Goal: Use online tool/utility: Use online tool/utility

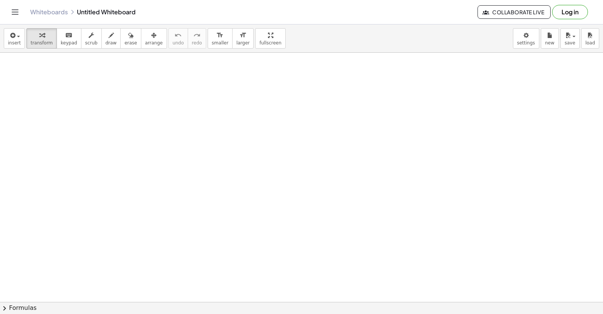
drag, startPoint x: 369, startPoint y: 192, endPoint x: 376, endPoint y: 188, distance: 7.9
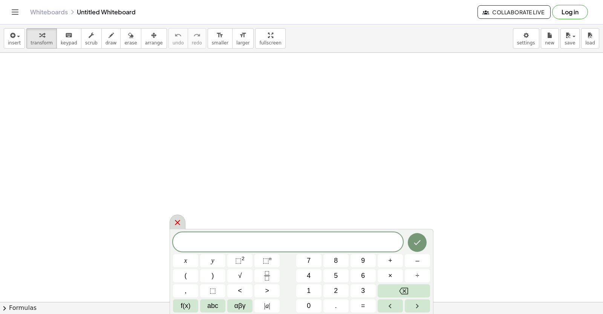
click at [175, 222] on icon at bounding box center [177, 222] width 9 height 9
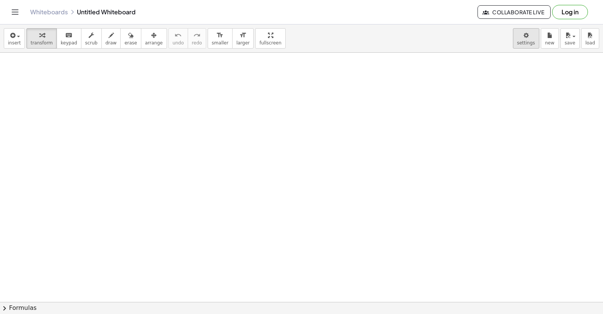
click at [518, 35] on body "Graspable Math Activities Get Started Activity Bank Assigned Work Classes White…" at bounding box center [301, 157] width 603 height 314
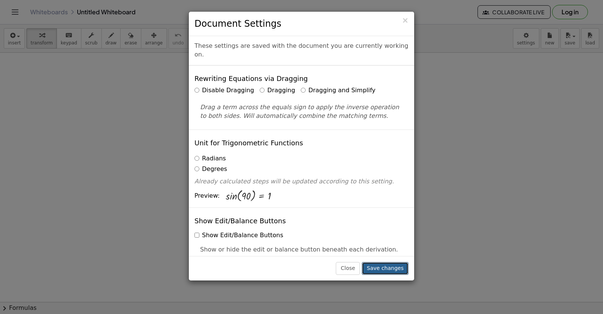
click at [382, 264] on button "Save changes" at bounding box center [385, 268] width 47 height 13
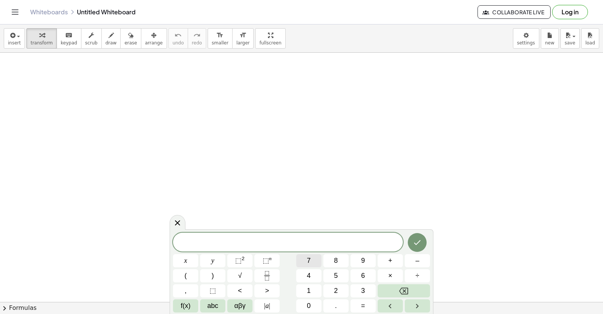
click at [307, 261] on button "7" at bounding box center [308, 260] width 25 height 13
click at [416, 257] on span "–" at bounding box center [417, 261] width 4 height 10
click at [395, 269] on button "×" at bounding box center [389, 275] width 25 height 13
click at [389, 276] on span "×" at bounding box center [390, 276] width 4 height 10
click at [410, 294] on button "Backspace" at bounding box center [403, 290] width 52 height 13
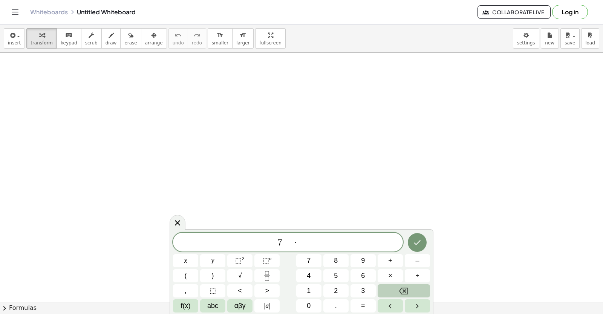
click at [410, 294] on button "Backspace" at bounding box center [403, 290] width 52 height 13
click at [417, 262] on span "–" at bounding box center [417, 261] width 4 height 10
click at [412, 284] on button "Backspace" at bounding box center [403, 290] width 52 height 13
click at [383, 272] on button "×" at bounding box center [389, 275] width 25 height 13
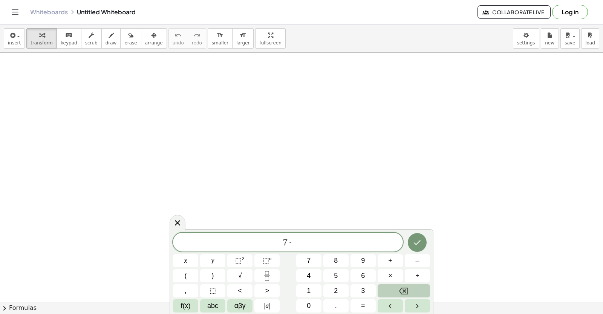
click at [389, 290] on button "Backspace" at bounding box center [403, 290] width 52 height 13
click at [389, 273] on span "×" at bounding box center [390, 276] width 4 height 10
click at [415, 260] on button "–" at bounding box center [416, 260] width 25 height 13
click at [367, 289] on button "3" at bounding box center [362, 290] width 25 height 13
click at [411, 247] on button "Done" at bounding box center [416, 242] width 19 height 19
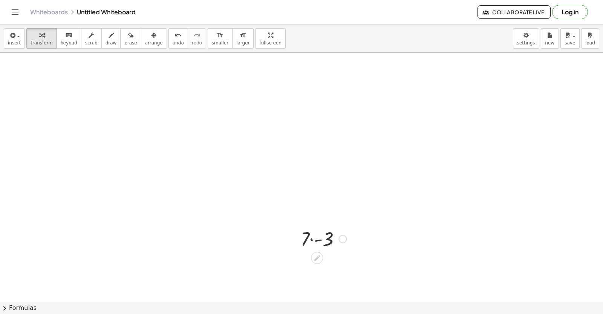
click at [336, 239] on div at bounding box center [323, 239] width 53 height 26
drag, startPoint x: 334, startPoint y: 262, endPoint x: 331, endPoint y: 293, distance: 31.5
drag, startPoint x: 339, startPoint y: 262, endPoint x: 316, endPoint y: 277, distance: 27.8
click at [317, 264] on div "- 21" at bounding box center [317, 264] width 0 height 0
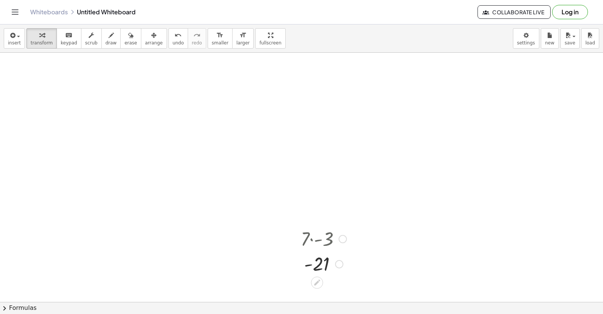
click at [315, 278] on div at bounding box center [317, 283] width 12 height 12
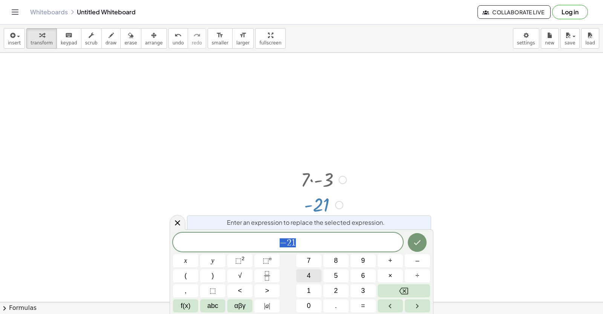
scroll to position [67, 0]
click at [426, 241] on button "Done" at bounding box center [416, 242] width 19 height 19
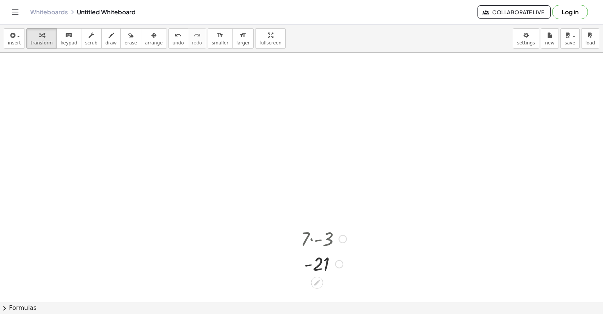
scroll to position [0, 0]
drag, startPoint x: 338, startPoint y: 256, endPoint x: 339, endPoint y: 285, distance: 28.3
click at [319, 283] on icon at bounding box center [317, 283] width 8 height 8
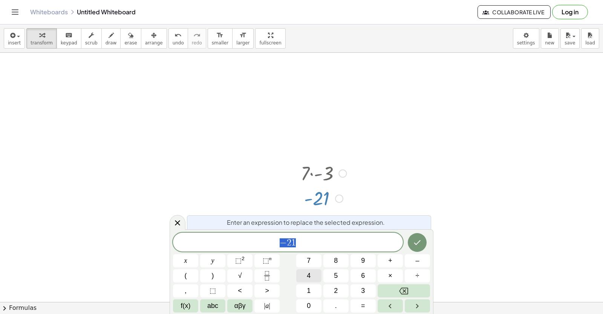
scroll to position [67, 0]
click at [407, 285] on button "Backspace" at bounding box center [403, 290] width 52 height 13
click at [415, 242] on icon "Done" at bounding box center [416, 242] width 9 height 9
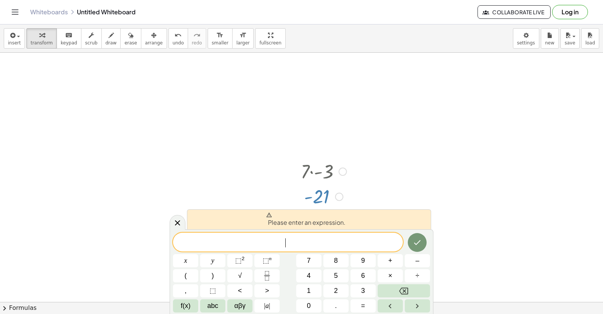
click at [409, 206] on div at bounding box center [301, 259] width 603 height 548
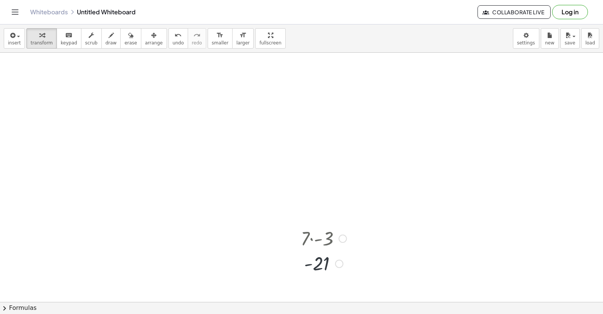
scroll to position [0, 0]
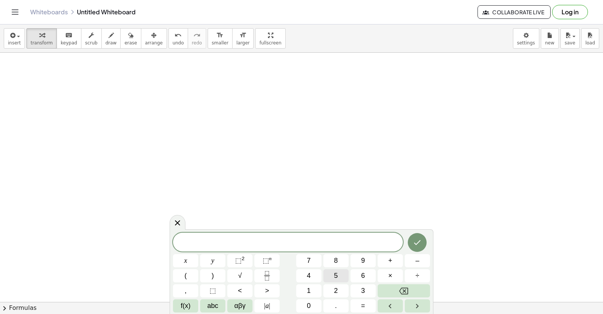
click at [339, 275] on button "5" at bounding box center [335, 275] width 25 height 13
click at [217, 300] on button "abc" at bounding box center [212, 305] width 25 height 13
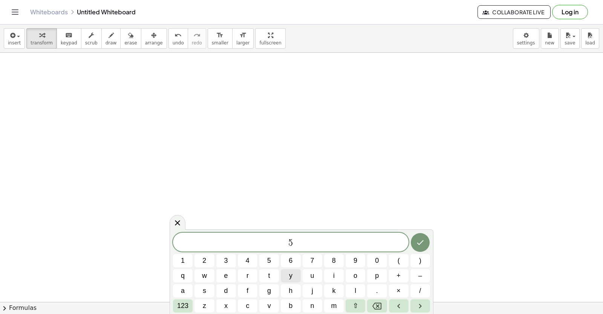
click at [291, 270] on button "y" at bounding box center [291, 275] width 20 height 13
click at [183, 302] on span "123" at bounding box center [182, 306] width 11 height 10
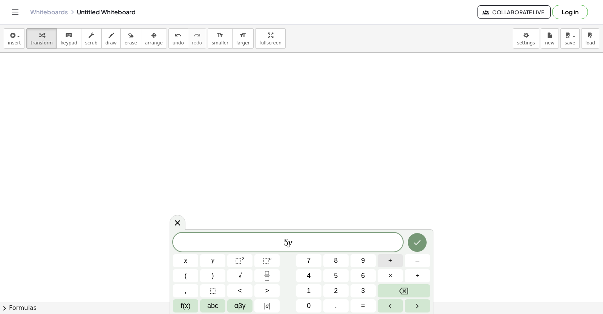
click at [390, 254] on button "+" at bounding box center [389, 260] width 25 height 13
click at [310, 287] on span "1" at bounding box center [309, 291] width 4 height 10
click at [363, 307] on span "=" at bounding box center [363, 306] width 4 height 10
click at [410, 258] on button "–" at bounding box center [416, 260] width 25 height 13
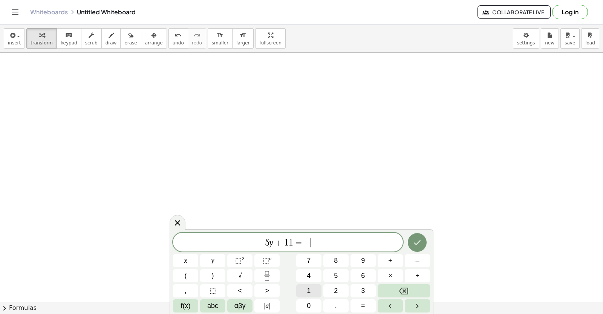
click at [303, 289] on button "1" at bounding box center [308, 290] width 25 height 13
click at [359, 256] on button "9" at bounding box center [362, 260] width 25 height 13
click at [415, 239] on icon "Done" at bounding box center [416, 242] width 9 height 9
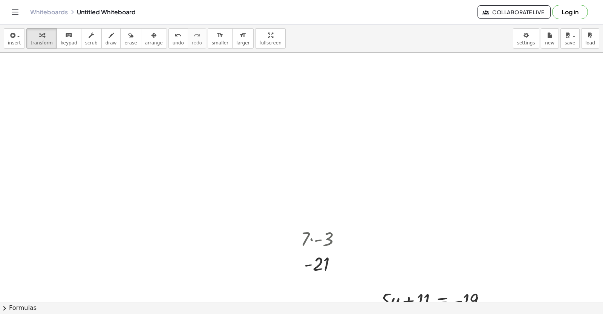
drag, startPoint x: 476, startPoint y: 258, endPoint x: 474, endPoint y: 269, distance: 11.1
drag, startPoint x: 474, startPoint y: 269, endPoint x: 433, endPoint y: 301, distance: 52.3
click at [433, 301] on div at bounding box center [435, 300] width 119 height 26
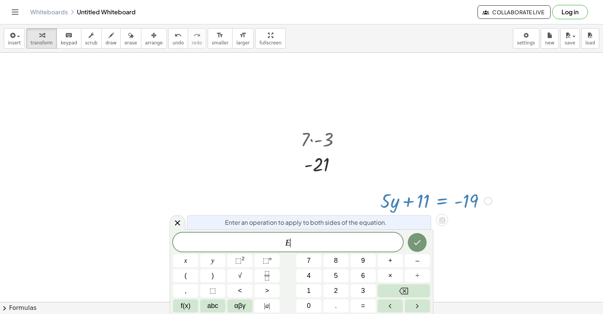
scroll to position [104, 0]
drag, startPoint x: 450, startPoint y: 230, endPoint x: 432, endPoint y: 211, distance: 26.1
drag, startPoint x: 432, startPoint y: 211, endPoint x: 436, endPoint y: 261, distance: 51.0
click at [436, 261] on div at bounding box center [301, 223] width 603 height 548
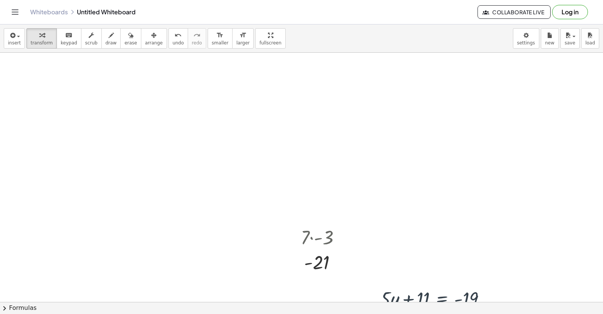
scroll to position [0, 0]
drag, startPoint x: 221, startPoint y: 51, endPoint x: 233, endPoint y: 260, distance: 209.7
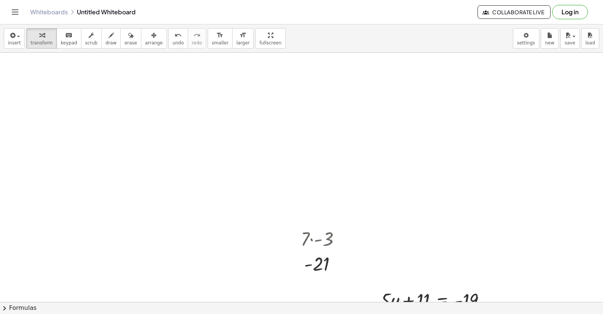
drag, startPoint x: 433, startPoint y: 275, endPoint x: 375, endPoint y: 249, distance: 63.9
drag, startPoint x: 601, startPoint y: 292, endPoint x: 233, endPoint y: 236, distance: 371.5
drag, startPoint x: 233, startPoint y: 236, endPoint x: 483, endPoint y: 226, distance: 249.9
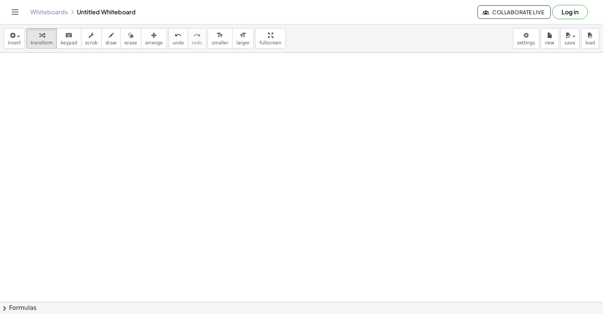
click at [483, 226] on div at bounding box center [301, 128] width 603 height 748
click at [323, 125] on div at bounding box center [301, 128] width 603 height 748
click at [249, 145] on div at bounding box center [301, 128] width 603 height 748
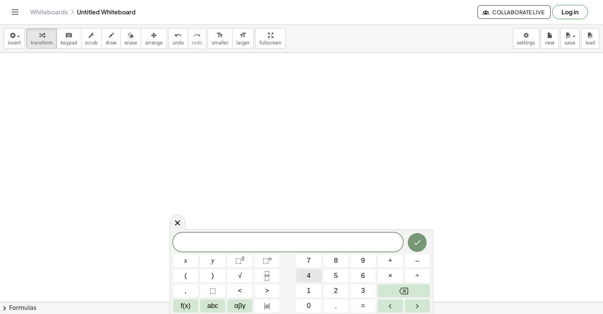
click at [313, 272] on button "4" at bounding box center [308, 275] width 25 height 13
click at [387, 273] on button "×" at bounding box center [389, 275] width 25 height 13
click at [412, 277] on button "÷" at bounding box center [416, 275] width 25 height 13
click at [335, 287] on button "2" at bounding box center [335, 290] width 25 height 13
click at [307, 289] on span "1" at bounding box center [309, 291] width 4 height 10
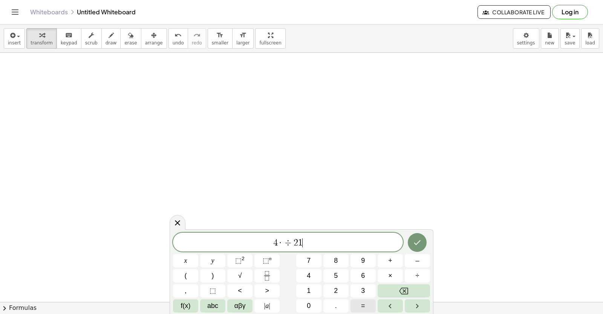
click at [367, 303] on button "=" at bounding box center [362, 305] width 25 height 13
click at [427, 258] on button "–" at bounding box center [416, 260] width 25 height 13
click at [309, 286] on span "1" at bounding box center [309, 291] width 4 height 10
click at [360, 258] on button "9" at bounding box center [362, 260] width 25 height 13
click at [412, 239] on icon "Done" at bounding box center [416, 242] width 9 height 9
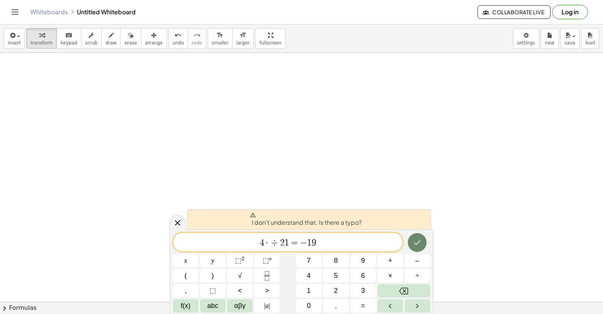
click at [415, 239] on icon "Done" at bounding box center [416, 242] width 9 height 9
click at [415, 236] on button "Done" at bounding box center [416, 242] width 19 height 19
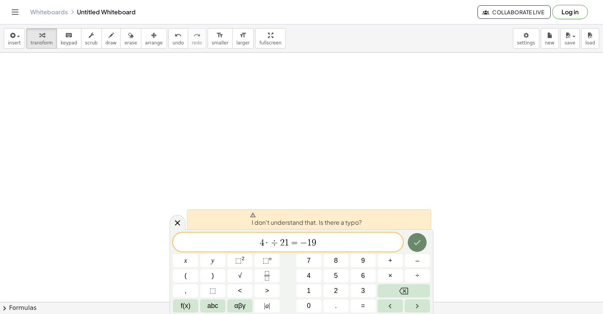
click at [422, 235] on button "Done" at bounding box center [416, 242] width 19 height 19
click at [415, 244] on icon "Done" at bounding box center [417, 242] width 7 height 5
click at [181, 222] on icon at bounding box center [177, 222] width 9 height 9
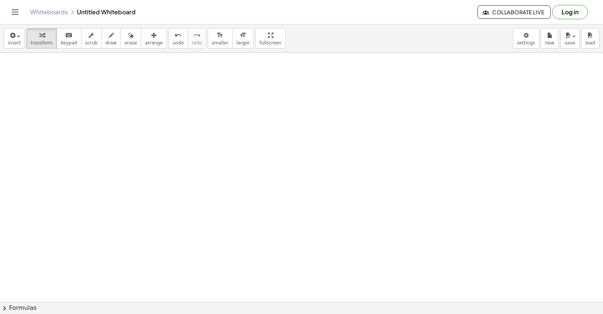
click at [272, 262] on div at bounding box center [301, 128] width 603 height 748
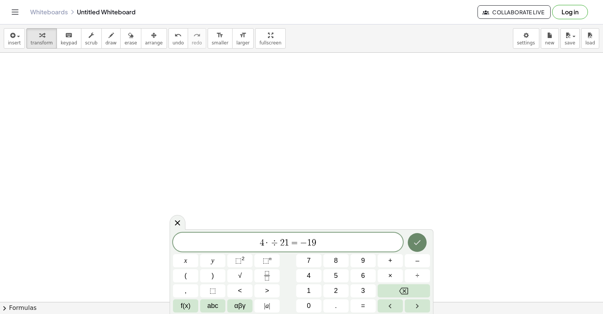
click at [418, 239] on icon "Done" at bounding box center [416, 242] width 9 height 9
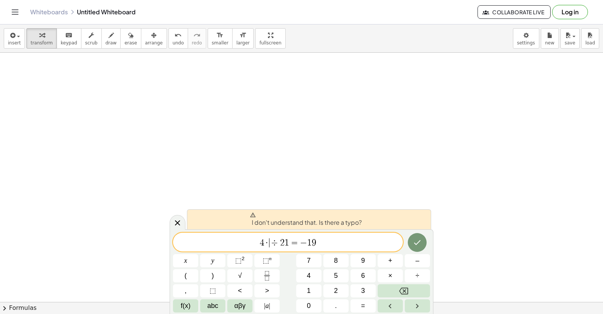
click at [268, 241] on span "4 · ​ ÷ 2 1 = − 1 9" at bounding box center [288, 243] width 230 height 11
click at [267, 242] on span "·" at bounding box center [266, 242] width 5 height 9
click at [269, 242] on span "4 · ÷ 2 1 = − 1 9 ​" at bounding box center [288, 243] width 230 height 11
click at [396, 288] on button "Backspace" at bounding box center [403, 290] width 52 height 13
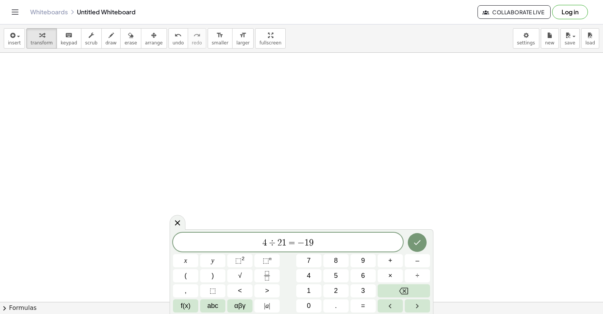
drag, startPoint x: 389, startPoint y: 274, endPoint x: 370, endPoint y: 258, distance: 24.6
click at [356, 215] on div at bounding box center [301, 128] width 603 height 748
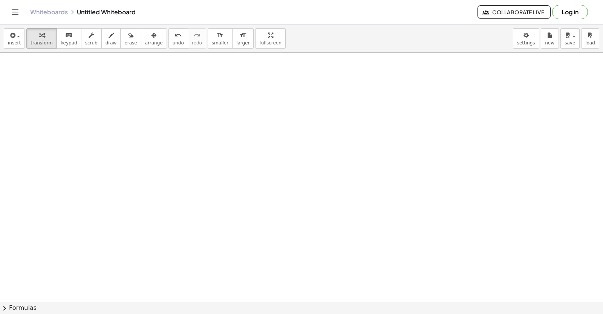
click at [377, 269] on div at bounding box center [301, 128] width 603 height 748
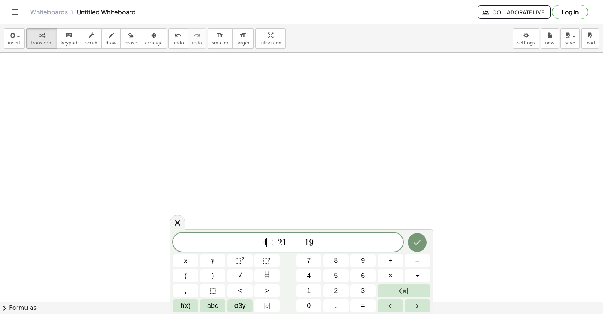
click at [402, 286] on button "Backspace" at bounding box center [403, 290] width 52 height 13
click at [405, 290] on icon "Backspace" at bounding box center [403, 291] width 9 height 7
click at [311, 242] on span "9" at bounding box center [309, 242] width 5 height 9
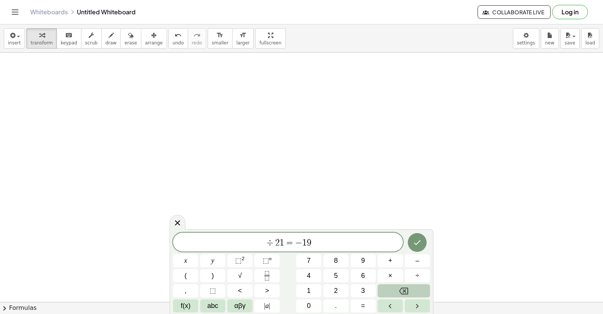
click at [396, 284] on button "Backspace" at bounding box center [403, 290] width 52 height 13
click at [314, 239] on span "÷ 2 1 = − 1 9 ​" at bounding box center [288, 243] width 230 height 11
click at [399, 287] on icon "Backspace" at bounding box center [403, 291] width 9 height 9
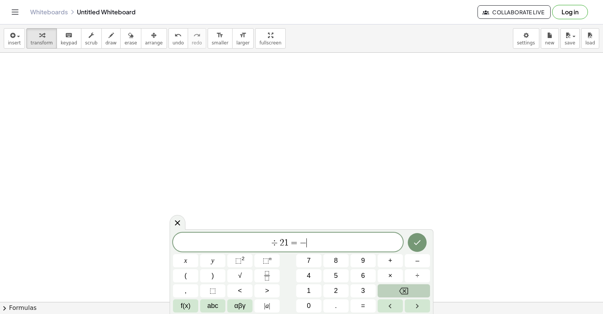
click at [401, 286] on button "Backspace" at bounding box center [403, 290] width 52 height 13
click at [403, 282] on div "÷ 2 1 = x y ⬚ 2 ⬚ n 7 8 9 + – ( ) √ 4 5 6 × ÷ , ⬚ < > 1 2 3 f(x) abc αβγ | a | …" at bounding box center [301, 273] width 257 height 80
click at [401, 291] on div "÷ 2 1 = x y ⬚ 2 ⬚ n 7 8 9 + – ( ) √ 4 5 6 × ÷ , ⬚ < > 1 2 3 f(x) abc αβγ | a | …" at bounding box center [301, 273] width 257 height 80
click at [401, 291] on icon "Backspace" at bounding box center [403, 291] width 9 height 9
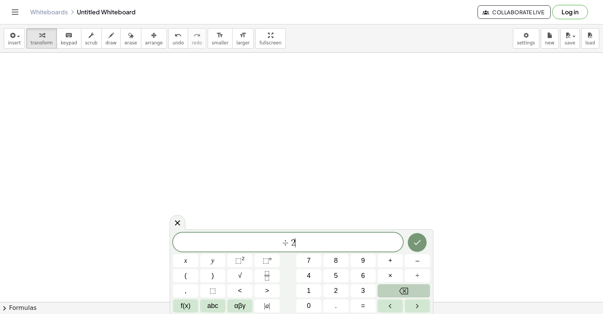
click at [401, 291] on icon "Backspace" at bounding box center [403, 291] width 9 height 9
click at [478, 277] on div at bounding box center [301, 128] width 603 height 748
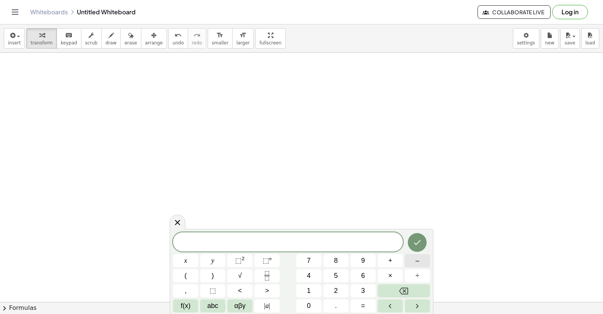
click at [408, 257] on button "–" at bounding box center [416, 260] width 25 height 13
click at [305, 259] on button "7" at bounding box center [308, 260] width 25 height 13
click at [236, 304] on span "αβγ" at bounding box center [239, 306] width 11 height 10
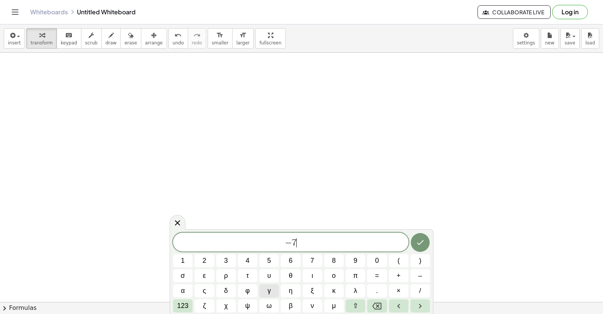
click at [267, 289] on span "γ" at bounding box center [268, 291] width 3 height 10
click at [175, 304] on button "123" at bounding box center [183, 305] width 20 height 13
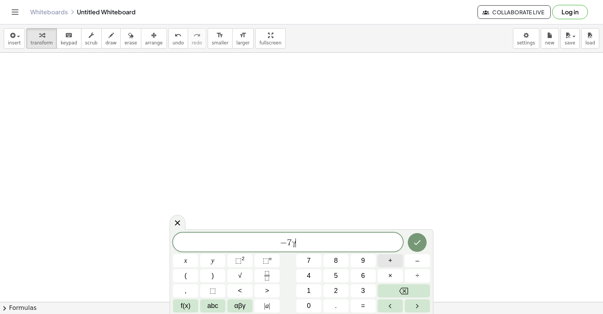
click at [392, 260] on span "+" at bounding box center [390, 261] width 4 height 10
click at [391, 273] on span "×" at bounding box center [390, 276] width 4 height 10
click at [400, 287] on icon "Backspace" at bounding box center [403, 291] width 9 height 9
click at [182, 259] on button "x" at bounding box center [185, 260] width 25 height 13
click at [365, 304] on button "=" at bounding box center [362, 305] width 25 height 13
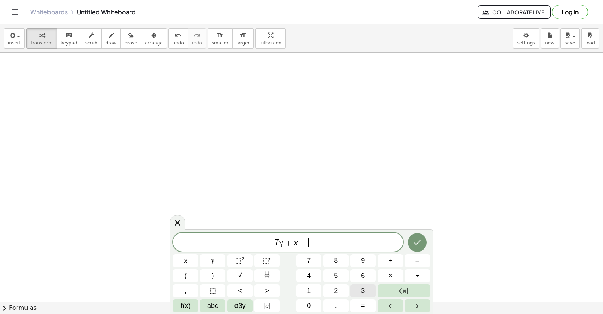
click at [359, 290] on button "3" at bounding box center [362, 290] width 25 height 13
click at [419, 242] on icon "Done" at bounding box center [417, 242] width 7 height 5
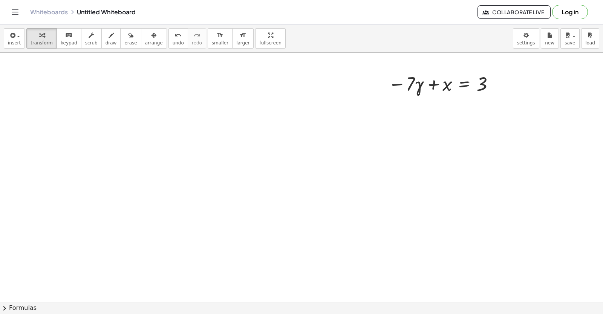
scroll to position [717, 0]
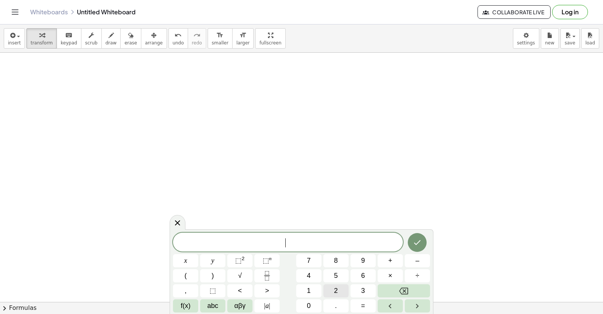
click at [331, 290] on button "2" at bounding box center [335, 290] width 25 height 13
click at [213, 263] on span "y" at bounding box center [212, 261] width 3 height 10
click at [389, 257] on span "+" at bounding box center [390, 261] width 4 height 10
click at [311, 289] on button "1" at bounding box center [308, 290] width 25 height 13
click at [333, 287] on button "2" at bounding box center [335, 290] width 25 height 13
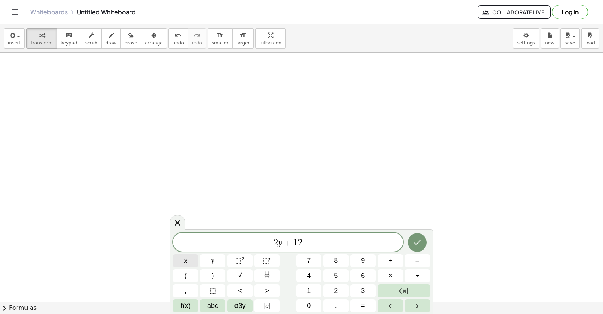
click at [193, 262] on button "x" at bounding box center [185, 260] width 25 height 13
click at [362, 305] on span "=" at bounding box center [363, 306] width 4 height 10
click at [310, 290] on span "1" at bounding box center [309, 291] width 4 height 10
click at [306, 305] on button "0" at bounding box center [308, 305] width 25 height 13
click at [418, 245] on icon "Done" at bounding box center [416, 242] width 9 height 9
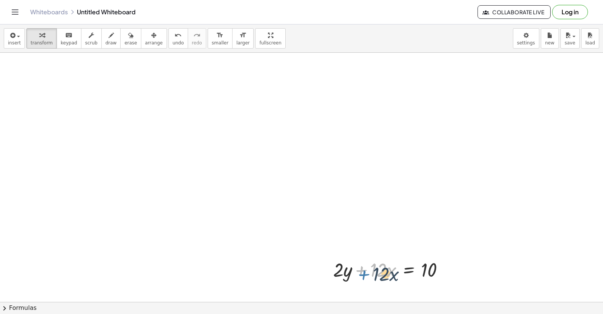
drag, startPoint x: 357, startPoint y: 270, endPoint x: 360, endPoint y: 275, distance: 5.7
click at [360, 275] on div at bounding box center [391, 269] width 124 height 26
drag, startPoint x: 364, startPoint y: 270, endPoint x: 447, endPoint y: 273, distance: 82.9
drag, startPoint x: 447, startPoint y: 273, endPoint x: 430, endPoint y: 295, distance: 28.0
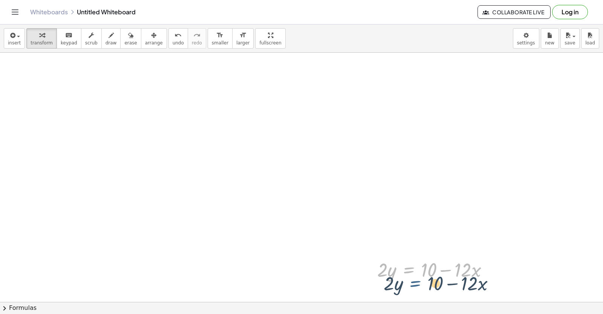
drag, startPoint x: 406, startPoint y: 270, endPoint x: 455, endPoint y: 222, distance: 67.9
drag, startPoint x: 418, startPoint y: 264, endPoint x: 429, endPoint y: 263, distance: 10.2
drag, startPoint x: 463, startPoint y: 267, endPoint x: 424, endPoint y: 281, distance: 40.7
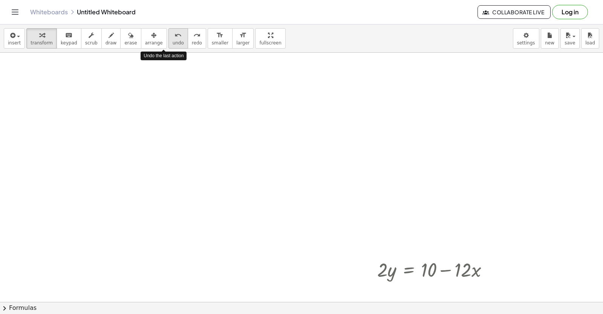
click at [172, 40] on span "undo" at bounding box center [177, 42] width 11 height 5
click at [168, 39] on button "undo undo" at bounding box center [178, 38] width 20 height 20
click at [174, 39] on icon "undo" at bounding box center [177, 35] width 7 height 9
click at [174, 35] on icon "undo" at bounding box center [177, 35] width 7 height 9
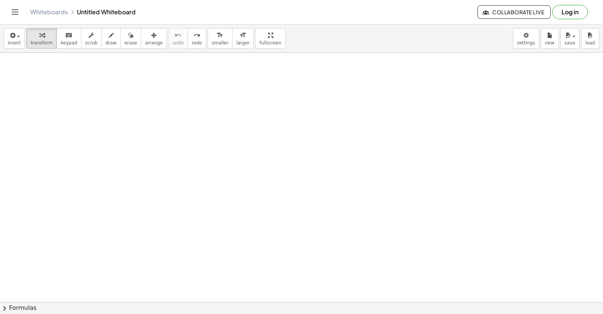
drag, startPoint x: 166, startPoint y: 32, endPoint x: 502, endPoint y: 148, distance: 355.7
drag, startPoint x: 602, startPoint y: 80, endPoint x: 290, endPoint y: 198, distance: 333.9
click at [290, 198] on div at bounding box center [301, 302] width 603 height 499
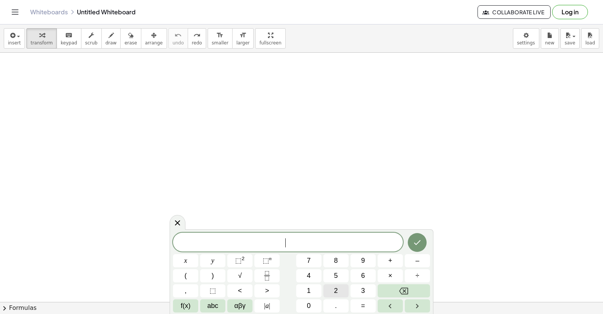
click at [337, 290] on span "2" at bounding box center [336, 291] width 4 height 10
click at [182, 259] on button "x" at bounding box center [185, 260] width 25 height 13
click at [420, 258] on button "–" at bounding box center [416, 260] width 25 height 13
click at [333, 280] on button "5" at bounding box center [335, 275] width 25 height 13
click at [390, 288] on button "Backspace" at bounding box center [403, 290] width 52 height 13
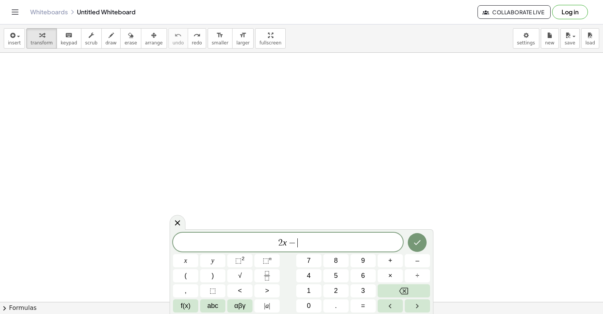
click at [337, 284] on div "2 x − ​ x y ⬚ 2 ⬚ n 7 8 9 + – ( ) √ 4 5 6 × ÷ , ⬚ < > 1 2 3 f(x) abc αβγ | a | …" at bounding box center [301, 273] width 257 height 80
click at [331, 291] on button "2" at bounding box center [335, 290] width 25 height 13
click at [307, 309] on span "0" at bounding box center [309, 306] width 4 height 10
click at [218, 264] on button "y" at bounding box center [212, 260] width 25 height 13
click at [359, 304] on button "=" at bounding box center [362, 305] width 25 height 13
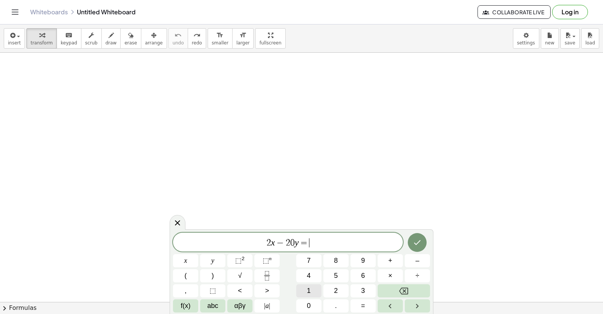
click at [297, 287] on button "1" at bounding box center [308, 290] width 25 height 13
click at [301, 277] on button "4" at bounding box center [308, 275] width 25 height 13
click at [410, 239] on button "Done" at bounding box center [416, 242] width 19 height 19
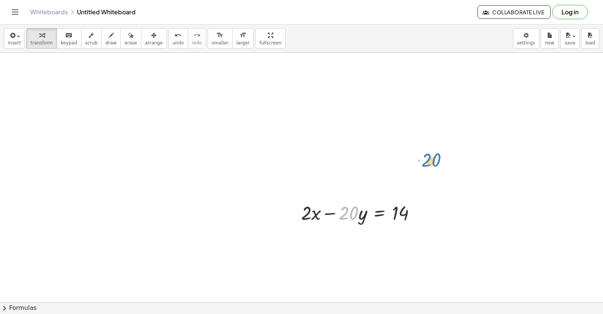
drag, startPoint x: 343, startPoint y: 211, endPoint x: 426, endPoint y: 156, distance: 98.9
click at [426, 156] on div "· 20 − · y + · 2 · x − · 20 · y = 14" at bounding box center [301, 302] width 603 height 499
drag, startPoint x: 352, startPoint y: 221, endPoint x: 423, endPoint y: 220, distance: 71.6
click at [423, 220] on div at bounding box center [361, 213] width 128 height 26
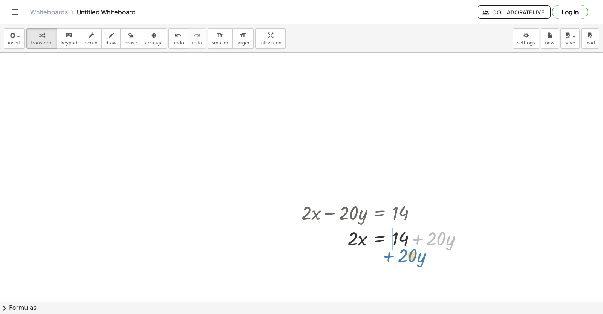
drag, startPoint x: 416, startPoint y: 237, endPoint x: 383, endPoint y: 251, distance: 35.5
click at [383, 251] on div "+ · 2 · x − · 20 · y = 14 + · 20 · y · 2 · x · 20 · y = 14 + +" at bounding box center [382, 225] width 184 height 55
drag, startPoint x: 383, startPoint y: 251, endPoint x: 451, endPoint y: 280, distance: 74.2
click at [451, 280] on div at bounding box center [301, 302] width 603 height 499
drag, startPoint x: 351, startPoint y: 235, endPoint x: 406, endPoint y: 313, distance: 96.2
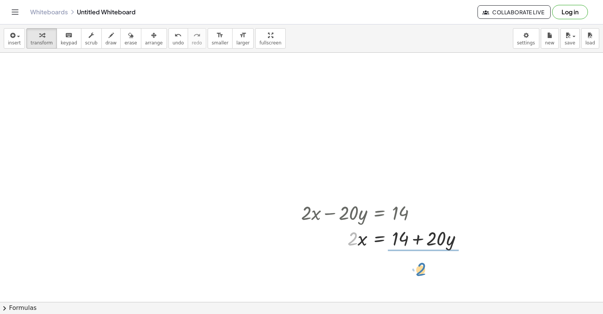
click at [419, 259] on div "+ · 2 · x − · 20 · y = 14 · 2 · 2 · x · 20 · y = 14 + +" at bounding box center [301, 302] width 603 height 499
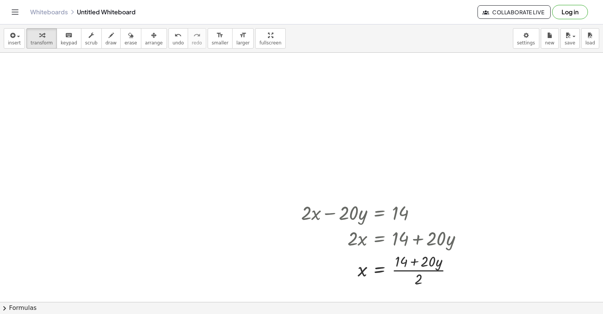
scroll to position [218, 0]
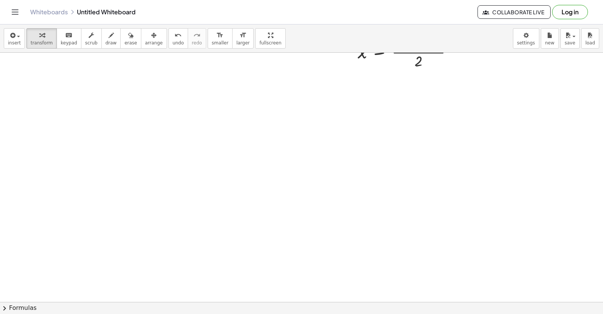
click at [352, 234] on div at bounding box center [301, 84] width 603 height 499
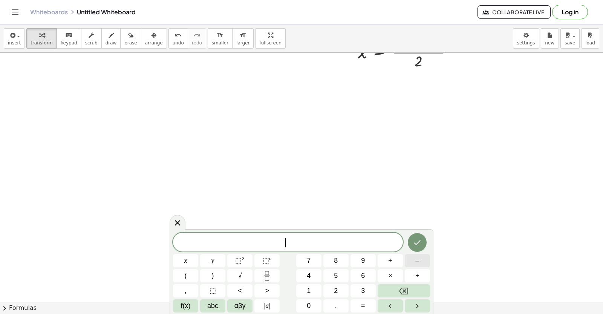
click at [419, 259] on button "–" at bounding box center [416, 260] width 25 height 13
click at [308, 272] on button "4" at bounding box center [308, 275] width 25 height 13
click at [384, 271] on button "×" at bounding box center [389, 275] width 25 height 13
click at [417, 270] on button "÷" at bounding box center [416, 275] width 25 height 13
click at [406, 285] on button "Backspace" at bounding box center [403, 290] width 52 height 13
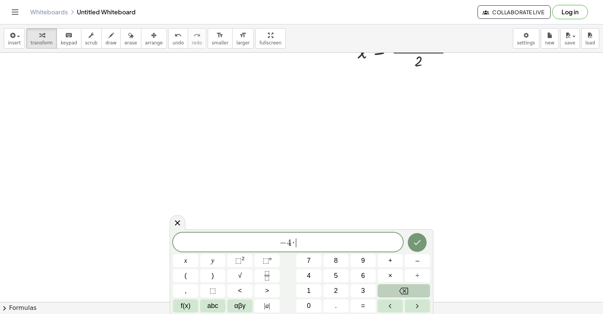
click at [406, 285] on button "Backspace" at bounding box center [403, 290] width 52 height 13
click at [177, 259] on button "x" at bounding box center [185, 260] width 25 height 13
click at [384, 256] on button "+" at bounding box center [389, 260] width 25 height 13
click at [333, 272] on button "5" at bounding box center [335, 275] width 25 height 13
click at [217, 259] on button "y" at bounding box center [212, 260] width 25 height 13
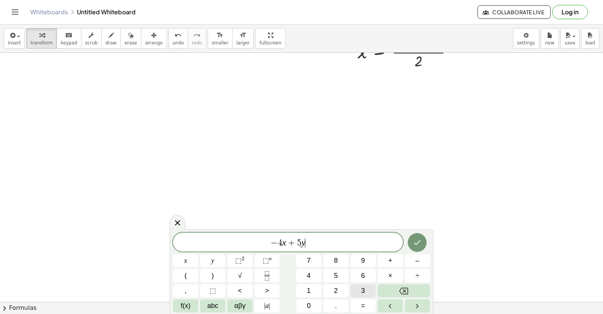
click at [363, 292] on span "3" at bounding box center [363, 291] width 4 height 10
click at [309, 290] on span "1" at bounding box center [309, 291] width 4 height 10
click at [414, 286] on button "Backspace" at bounding box center [403, 290] width 52 height 13
click at [366, 304] on button "=" at bounding box center [362, 305] width 25 height 13
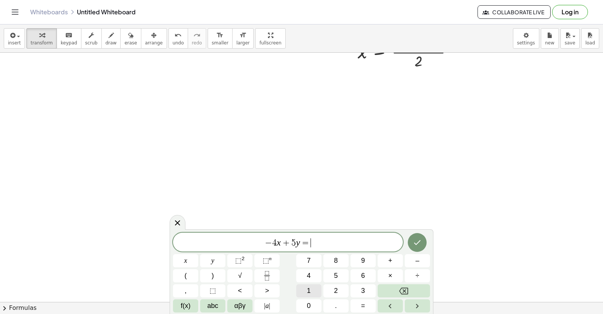
click at [313, 288] on button "1" at bounding box center [308, 290] width 25 height 13
click at [416, 244] on icon "Done" at bounding box center [416, 242] width 9 height 9
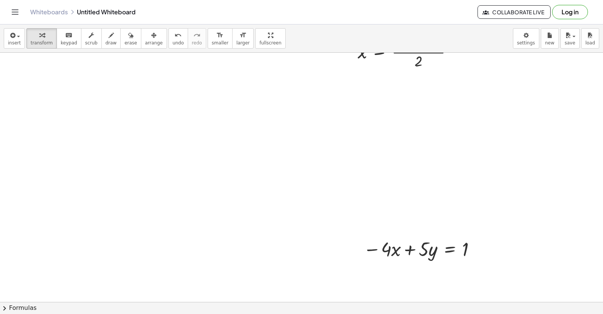
click at [310, 239] on div at bounding box center [301, 84] width 603 height 499
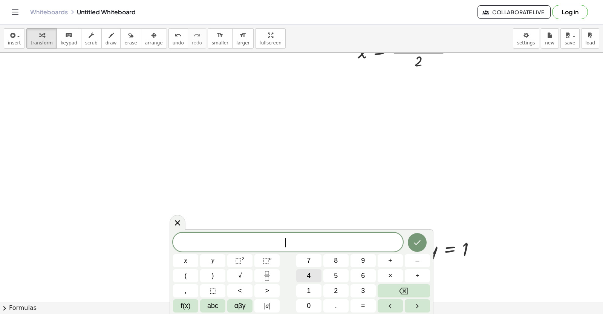
click at [304, 272] on button "4" at bounding box center [308, 275] width 25 height 13
click at [191, 256] on button "x" at bounding box center [185, 260] width 25 height 13
click at [393, 258] on button "+" at bounding box center [389, 260] width 25 height 13
click at [305, 254] on button "7" at bounding box center [308, 260] width 25 height 13
click at [213, 262] on span "y" at bounding box center [212, 261] width 3 height 10
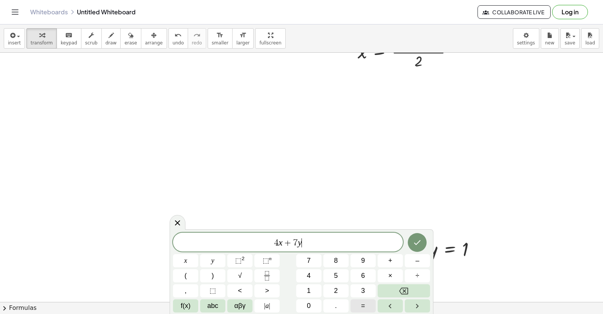
click at [368, 302] on button "=" at bounding box center [362, 305] width 25 height 13
click at [313, 288] on button "1" at bounding box center [308, 290] width 25 height 13
click at [418, 245] on icon "Done" at bounding box center [416, 242] width 9 height 9
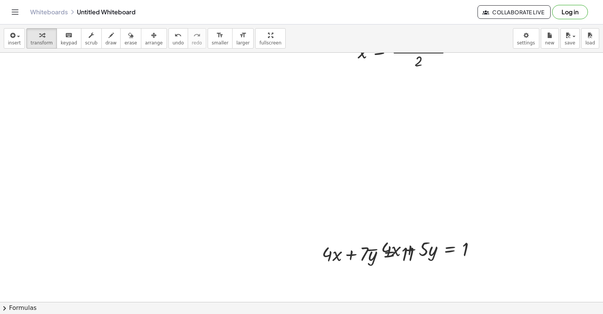
drag, startPoint x: 386, startPoint y: 239, endPoint x: 401, endPoint y: 284, distance: 47.0
click at [401, 284] on div "+ · 2 · x − · 20 · y = 14 · 2 · x = + 14 + · 20 · y · 2 x · 20 · y = 14 + + · (…" at bounding box center [301, 84] width 603 height 499
drag, startPoint x: 403, startPoint y: 255, endPoint x: 399, endPoint y: 248, distance: 8.1
click at [398, 253] on div at bounding box center [374, 254] width 113 height 26
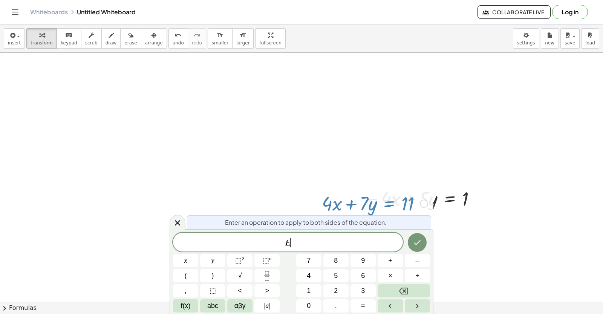
scroll to position [276, 0]
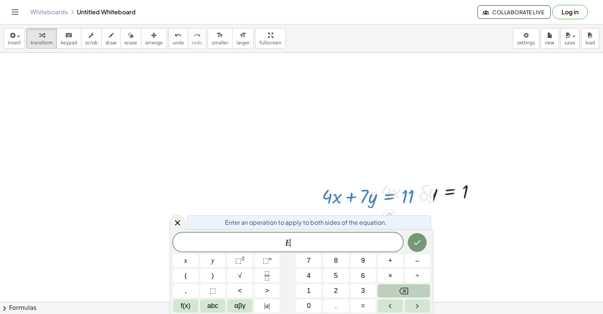
click at [396, 290] on button "Backspace" at bounding box center [403, 290] width 52 height 13
click at [417, 239] on icon "Done" at bounding box center [416, 242] width 9 height 9
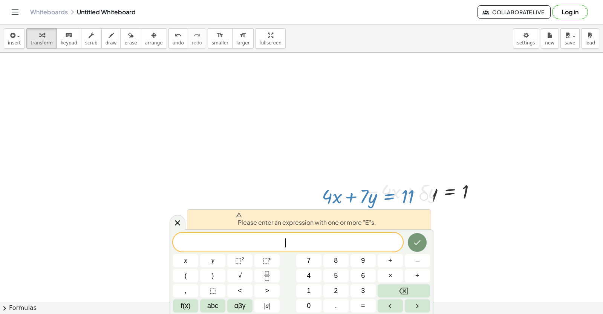
click at [177, 219] on div at bounding box center [177, 222] width 16 height 15
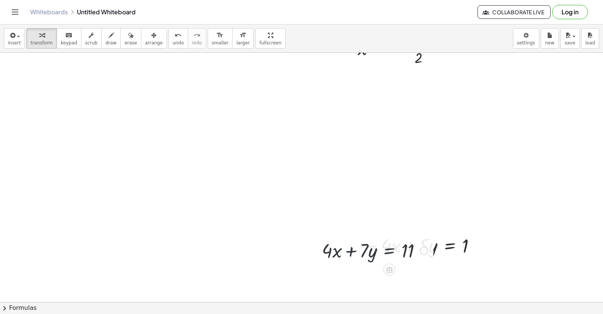
scroll to position [218, 0]
drag, startPoint x: 388, startPoint y: 239, endPoint x: 390, endPoint y: 249, distance: 10.0
click at [404, 253] on div "+ · 4 · x + · 7 · y = 11" at bounding box center [371, 253] width 123 height 29
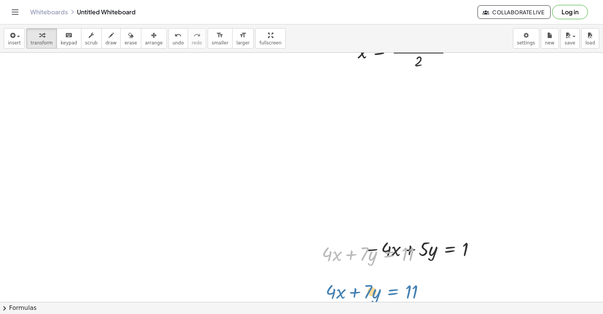
drag, startPoint x: 397, startPoint y: 245, endPoint x: 394, endPoint y: 280, distance: 35.2
click at [402, 282] on div "+ · 2 · x − · 20 · y = 14 · 2 · x = + 14 + · 20 · y · 2 x · 20 · y = 14 + + · (…" at bounding box center [301, 209] width 603 height 748
drag, startPoint x: 426, startPoint y: 244, endPoint x: 502, endPoint y: 238, distance: 75.9
click at [502, 238] on div "+ · 2 · x − · 20 · y = 14 · 2 · x = + 14 + · 20 · y · 2 x · 20 · y = 14 + + · (…" at bounding box center [301, 209] width 603 height 748
drag, startPoint x: 403, startPoint y: 243, endPoint x: 410, endPoint y: 280, distance: 38.2
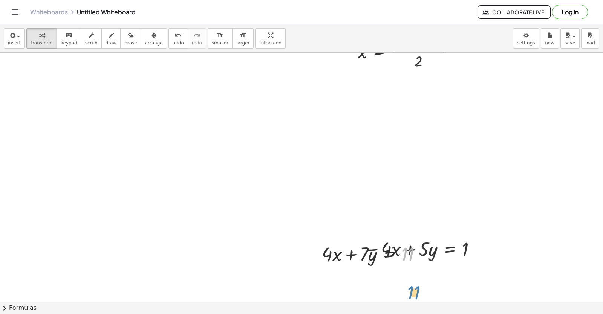
click at [409, 281] on div "+ · 2 · x − · 20 · y = 14 · 2 · x = + 14 + · 20 · y · 2 x · 20 · y = 14 + + · (…" at bounding box center [301, 209] width 603 height 748
drag, startPoint x: 369, startPoint y: 251, endPoint x: 406, endPoint y: 247, distance: 36.3
click at [406, 247] on div at bounding box center [374, 254] width 113 height 26
drag, startPoint x: 389, startPoint y: 243, endPoint x: 380, endPoint y: 275, distance: 33.2
click at [395, 274] on div "+ · 4 · x + · 7 · y = 11 + · 4 · x · y + 7 = · 11 · y + · 4 · x + 7 = 11 · y · …" at bounding box center [377, 253] width 118 height 41
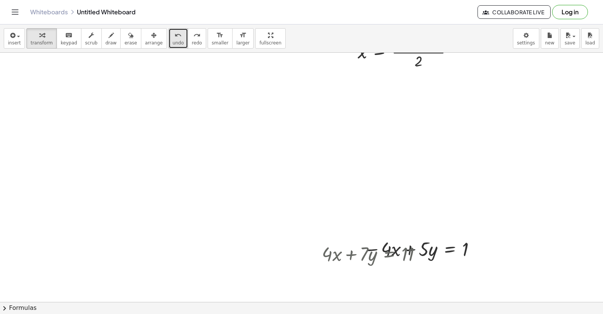
click at [174, 37] on icon "undo" at bounding box center [177, 35] width 7 height 9
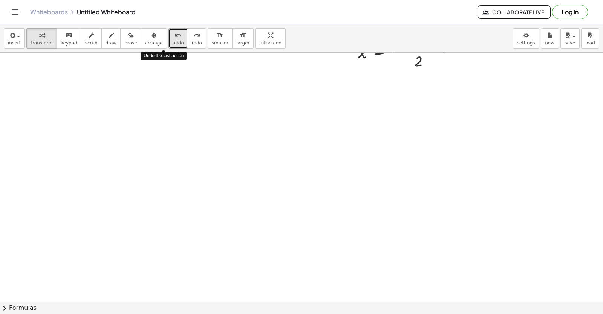
drag, startPoint x: 164, startPoint y: 37, endPoint x: 158, endPoint y: 32, distance: 8.1
click at [168, 32] on button "undo undo" at bounding box center [178, 38] width 20 height 20
drag, startPoint x: 414, startPoint y: 211, endPoint x: 348, endPoint y: 223, distance: 67.6
click at [348, 223] on div at bounding box center [301, 302] width 603 height 499
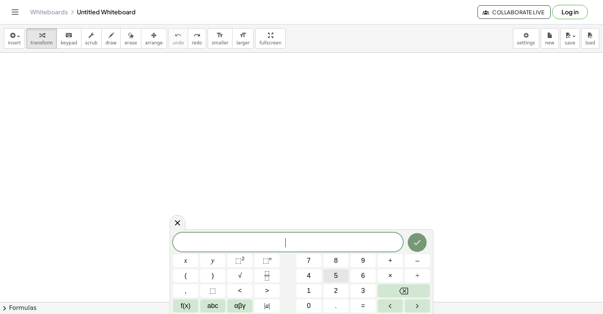
click at [337, 275] on button "5" at bounding box center [335, 275] width 25 height 13
click at [185, 256] on span "x" at bounding box center [185, 261] width 3 height 10
click at [414, 254] on button "–" at bounding box center [416, 260] width 25 height 13
click at [359, 280] on div "5 x − ​ x y ⬚ 2 ⬚ n 7 8 9 + – ( ) √ 4 5 6 × ÷ , ⬚ < > 1 2 3 f(x) abc αβγ | a | …" at bounding box center [301, 273] width 257 height 80
click at [209, 259] on button "y" at bounding box center [212, 260] width 25 height 13
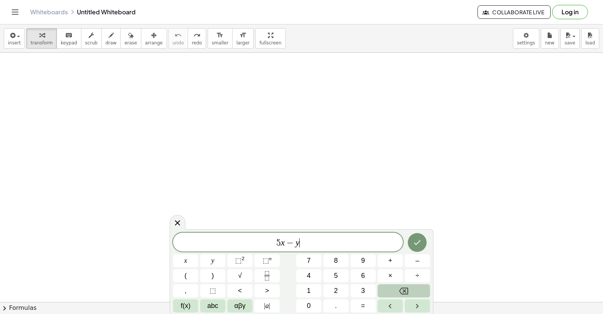
click at [388, 286] on button "Backspace" at bounding box center [403, 290] width 52 height 13
click at [359, 286] on button "3" at bounding box center [362, 290] width 25 height 13
click at [215, 257] on button "y" at bounding box center [212, 260] width 25 height 13
click at [363, 306] on span "=" at bounding box center [363, 306] width 4 height 10
click at [310, 270] on div "5 x − 3 y = ​ x y ⬚ 2 ⬚ n 7 8 9 + – ( ) √ 4 5 6 × ÷ , ⬚ < > 1 2 3 f(x) abc αβγ …" at bounding box center [301, 273] width 257 height 80
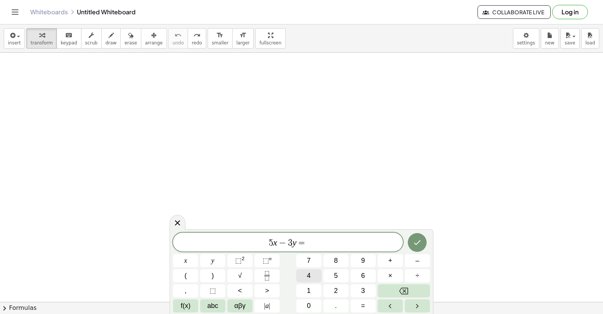
click at [313, 274] on button "4" at bounding box center [308, 275] width 25 height 13
click at [413, 236] on button "Done" at bounding box center [416, 242] width 19 height 19
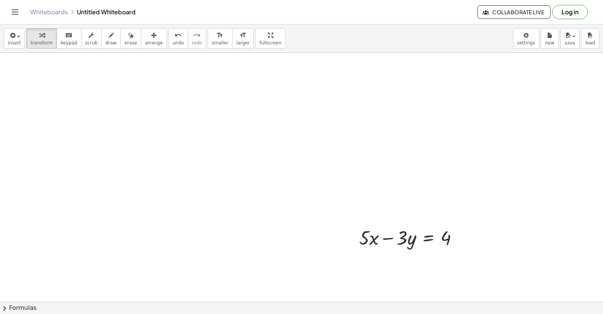
click at [326, 255] on div at bounding box center [301, 302] width 603 height 499
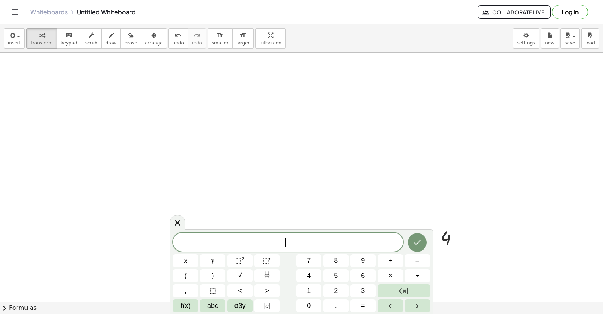
click at [365, 288] on button "3" at bounding box center [362, 290] width 25 height 13
click at [185, 262] on span "x" at bounding box center [185, 261] width 3 height 10
click at [378, 263] on button "+" at bounding box center [389, 260] width 25 height 13
click at [365, 287] on button "3" at bounding box center [362, 290] width 25 height 13
click at [209, 261] on button "y" at bounding box center [212, 260] width 25 height 13
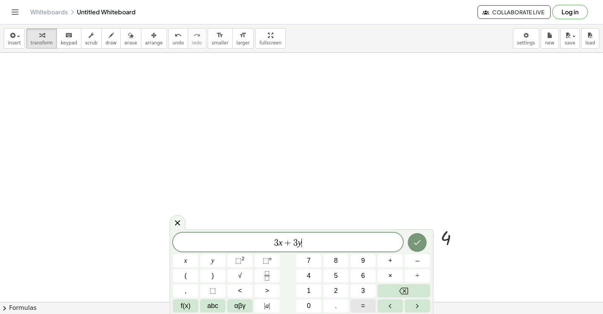
click at [363, 304] on span "=" at bounding box center [363, 306] width 4 height 10
click at [307, 289] on span "1" at bounding box center [309, 291] width 4 height 10
click at [330, 284] on div "3 x + 3 y = 1 x y ⬚ 2 ⬚ n 7 8 9 + – ( ) √ 4 5 6 × ÷ , ⬚ < > 1 2 3 f(x) abc αβγ …" at bounding box center [301, 273] width 257 height 80
click at [340, 290] on button "2" at bounding box center [335, 290] width 25 height 13
click at [405, 243] on div at bounding box center [416, 243] width 25 height 20
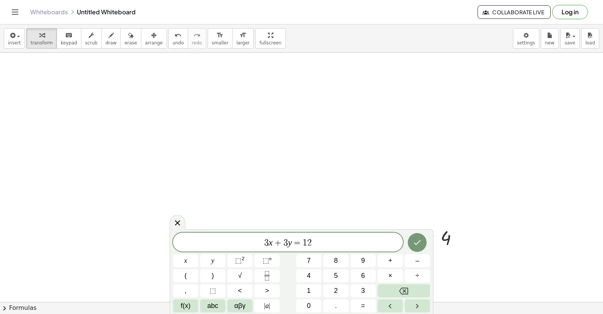
click at [406, 245] on div at bounding box center [416, 243] width 25 height 20
click at [410, 247] on button "Done" at bounding box center [416, 242] width 19 height 19
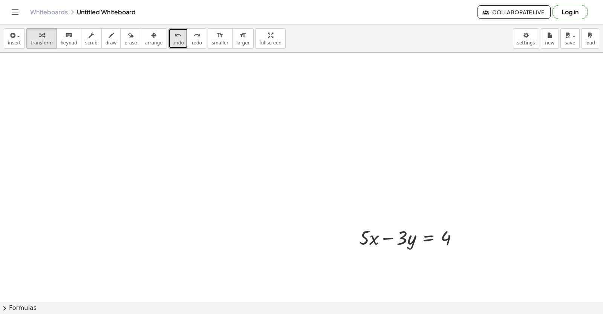
drag, startPoint x: 600, startPoint y: 184, endPoint x: 160, endPoint y: 38, distance: 463.7
click at [174, 38] on icon "undo" at bounding box center [177, 35] width 7 height 9
drag, startPoint x: 160, startPoint y: 38, endPoint x: 452, endPoint y: 157, distance: 315.4
click at [452, 156] on div at bounding box center [301, 302] width 603 height 499
drag, startPoint x: 452, startPoint y: 157, endPoint x: 331, endPoint y: 165, distance: 121.9
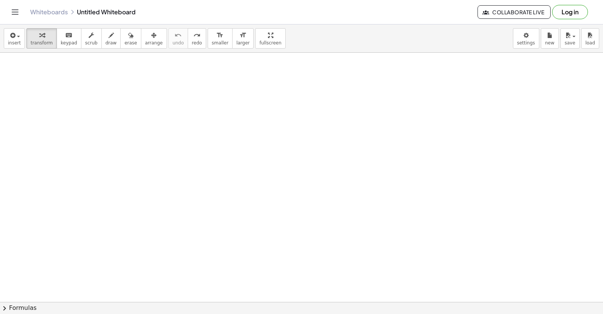
click at [331, 165] on div at bounding box center [301, 302] width 603 height 499
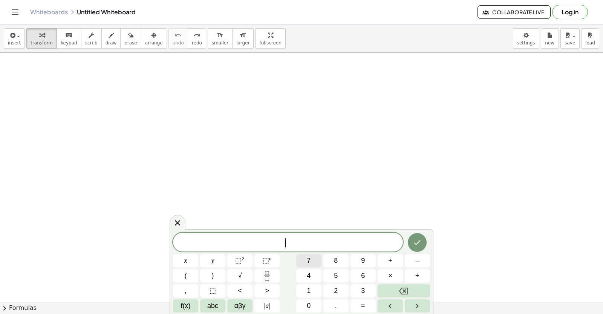
click at [311, 256] on button "7" at bounding box center [308, 260] width 25 height 13
click at [182, 262] on button "x" at bounding box center [185, 260] width 25 height 13
click at [416, 257] on span "–" at bounding box center [417, 261] width 4 height 10
click at [332, 274] on button "5" at bounding box center [335, 275] width 25 height 13
click at [212, 257] on span "y" at bounding box center [212, 261] width 3 height 10
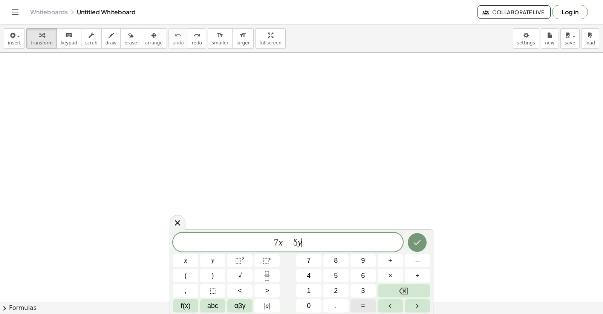
click at [367, 304] on button "=" at bounding box center [362, 305] width 25 height 13
click at [359, 272] on button "6" at bounding box center [362, 275] width 25 height 13
click at [410, 242] on button "Done" at bounding box center [416, 242] width 19 height 19
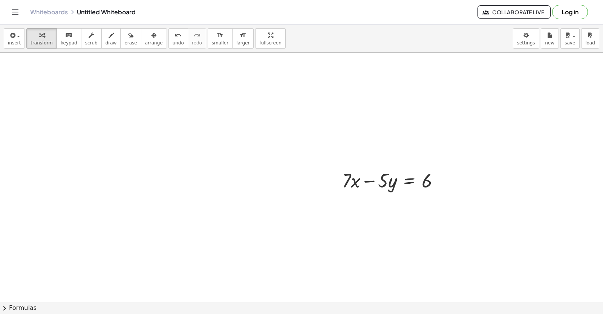
drag, startPoint x: 328, startPoint y: 268, endPoint x: 325, endPoint y: 267, distance: 3.9
click at [325, 267] on div at bounding box center [301, 302] width 603 height 499
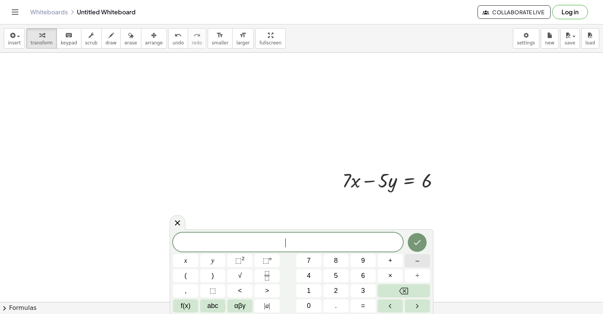
click at [415, 257] on span "–" at bounding box center [417, 261] width 4 height 10
click at [308, 259] on span "7" at bounding box center [309, 261] width 4 height 10
click at [188, 259] on button "x" at bounding box center [185, 260] width 25 height 13
click at [392, 258] on button "+" at bounding box center [389, 260] width 25 height 13
click at [306, 271] on button "4" at bounding box center [308, 275] width 25 height 13
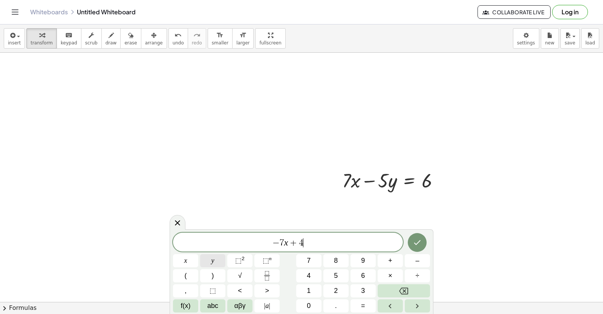
click at [215, 261] on button "y" at bounding box center [212, 260] width 25 height 13
click at [368, 301] on button "=" at bounding box center [362, 305] width 25 height 13
click at [418, 258] on span "–" at bounding box center [417, 261] width 4 height 10
click at [359, 257] on button "9" at bounding box center [362, 260] width 25 height 13
click at [413, 236] on button "Done" at bounding box center [416, 242] width 19 height 19
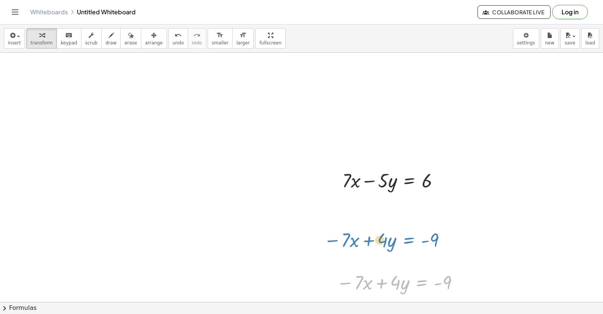
drag, startPoint x: 423, startPoint y: 284, endPoint x: 412, endPoint y: 227, distance: 57.9
click at [412, 232] on div "+ · 7 · x − · 5 · y = 6 − · 7 · x + · 4 · y = - 9 − · 7 · x + · 4 · y = - 9" at bounding box center [301, 302] width 603 height 499
drag, startPoint x: 391, startPoint y: 286, endPoint x: 399, endPoint y: 288, distance: 8.2
click at [402, 277] on div at bounding box center [399, 282] width 133 height 26
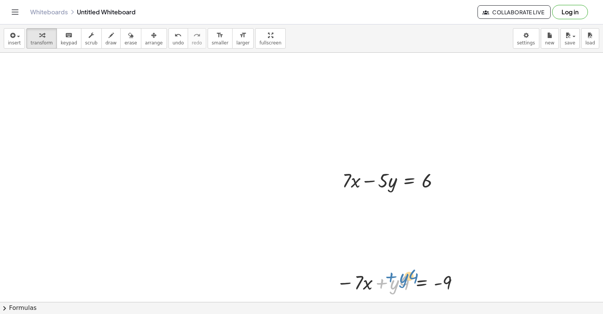
drag, startPoint x: 387, startPoint y: 284, endPoint x: 395, endPoint y: 278, distance: 10.7
click at [395, 278] on div at bounding box center [399, 282] width 133 height 26
drag, startPoint x: 394, startPoint y: 284, endPoint x: 410, endPoint y: 281, distance: 16.5
drag, startPoint x: 381, startPoint y: 281, endPoint x: 393, endPoint y: 289, distance: 14.3
click at [393, 289] on div at bounding box center [399, 282] width 133 height 26
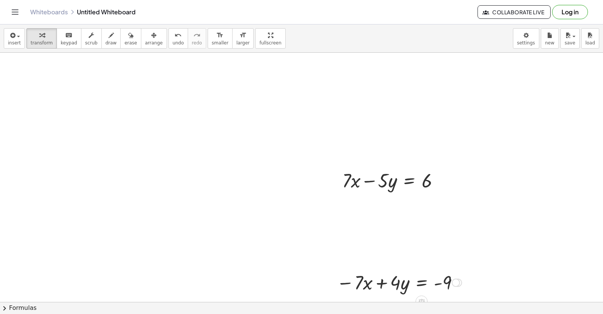
drag, startPoint x: 454, startPoint y: 281, endPoint x: 450, endPoint y: 238, distance: 42.7
click at [450, 238] on div "+ · 7 · x − · 5 · y = 6 − · 7 · x + · 4 · y = - 9 − · 7 · x + · y · 4 = - 9 − ·…" at bounding box center [301, 302] width 603 height 499
drag, startPoint x: 396, startPoint y: 289, endPoint x: 376, endPoint y: 173, distance: 117.3
click at [376, 173] on div "+ · 7 · x − · 5 · y = 6 − · 7 · x + · 4 · y = - 9 − · 7 · x + · y · 4 = - 9 · 4…" at bounding box center [301, 302] width 603 height 499
drag, startPoint x: 455, startPoint y: 281, endPoint x: 458, endPoint y: 239, distance: 41.5
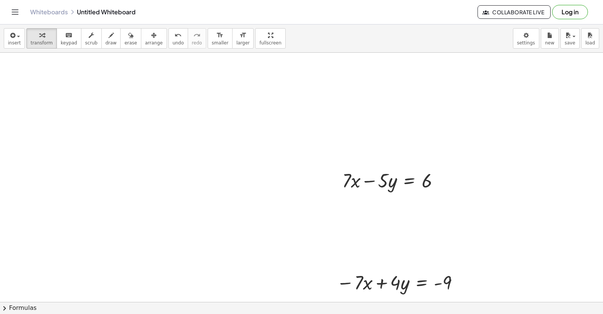
click at [458, 239] on div "+ · 7 · x − · 5 · y = 6 − · 7 · x + · 4 · y = - 9 − · 7 · x + · y · 4 = - 9 − ·…" at bounding box center [301, 302] width 603 height 499
drag, startPoint x: 458, startPoint y: 239, endPoint x: 502, endPoint y: 178, distance: 75.9
click at [502, 178] on div at bounding box center [301, 302] width 603 height 499
drag, startPoint x: 393, startPoint y: 272, endPoint x: 395, endPoint y: 255, distance: 17.8
drag, startPoint x: 395, startPoint y: 263, endPoint x: 374, endPoint y: 278, distance: 26.7
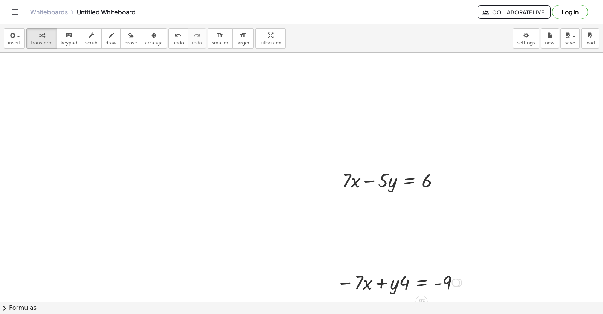
click at [374, 278] on div at bounding box center [399, 282] width 133 height 26
click at [168, 37] on button "undo undo" at bounding box center [178, 38] width 20 height 20
drag, startPoint x: 157, startPoint y: 39, endPoint x: 157, endPoint y: 47, distance: 7.9
click at [168, 41] on button "undo undo" at bounding box center [178, 38] width 20 height 20
drag, startPoint x: 157, startPoint y: 47, endPoint x: 160, endPoint y: 38, distance: 10.0
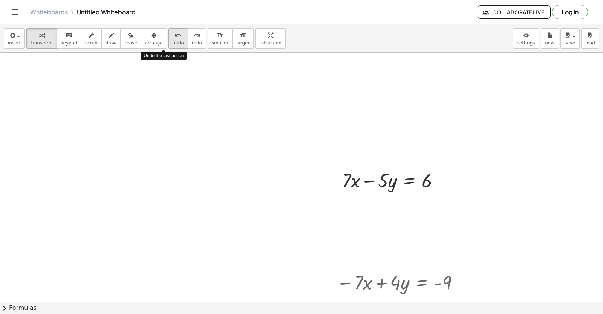
click at [168, 38] on button "undo undo" at bounding box center [178, 38] width 20 height 20
click at [174, 33] on icon "undo" at bounding box center [177, 35] width 7 height 9
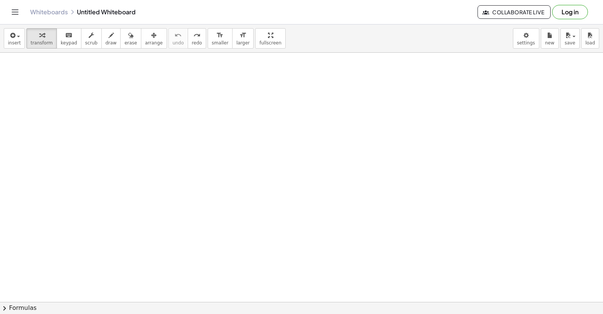
drag, startPoint x: 211, startPoint y: 146, endPoint x: 218, endPoint y: 124, distance: 23.2
click at [212, 146] on div at bounding box center [301, 302] width 603 height 499
click at [314, 160] on div at bounding box center [301, 302] width 603 height 499
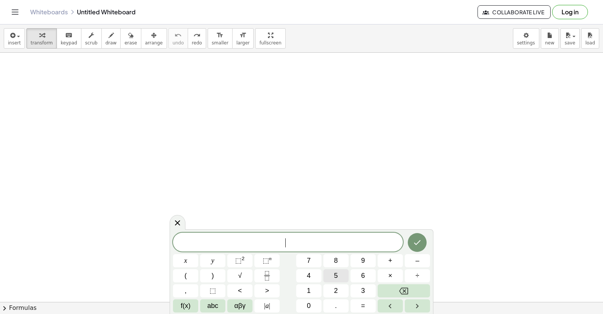
click at [340, 274] on button "5" at bounding box center [335, 275] width 25 height 13
click at [188, 256] on button "x" at bounding box center [185, 260] width 25 height 13
click at [424, 256] on button "–" at bounding box center [416, 260] width 25 height 13
click at [360, 256] on button "9" at bounding box center [362, 260] width 25 height 13
click at [207, 258] on button "y" at bounding box center [212, 260] width 25 height 13
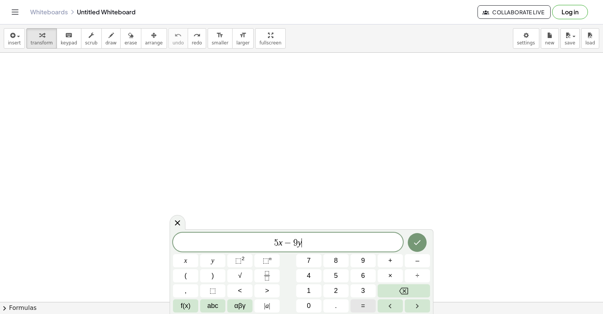
click at [364, 302] on span "=" at bounding box center [363, 306] width 4 height 10
click at [414, 260] on button "–" at bounding box center [416, 260] width 25 height 13
click at [336, 256] on span "8" at bounding box center [336, 261] width 4 height 10
click at [307, 301] on span "0" at bounding box center [309, 306] width 4 height 10
click at [423, 242] on button "Done" at bounding box center [416, 242] width 19 height 19
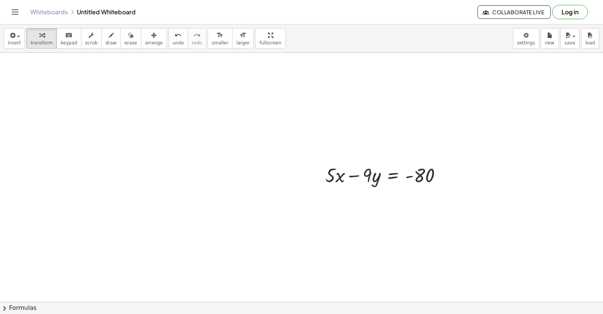
click at [303, 276] on div at bounding box center [301, 302] width 603 height 499
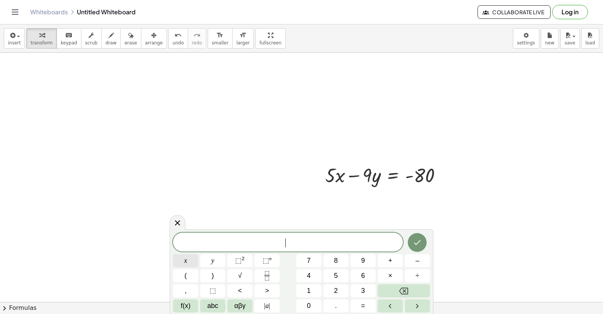
click at [187, 257] on button "x" at bounding box center [185, 260] width 25 height 13
click at [362, 306] on span "=" at bounding box center [363, 306] width 4 height 10
click at [336, 287] on span "2" at bounding box center [336, 291] width 4 height 10
click at [417, 239] on icon "Done" at bounding box center [416, 242] width 9 height 9
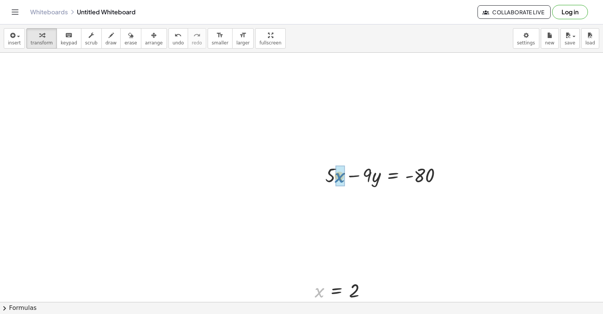
drag, startPoint x: 319, startPoint y: 293, endPoint x: 339, endPoint y: 178, distance: 116.6
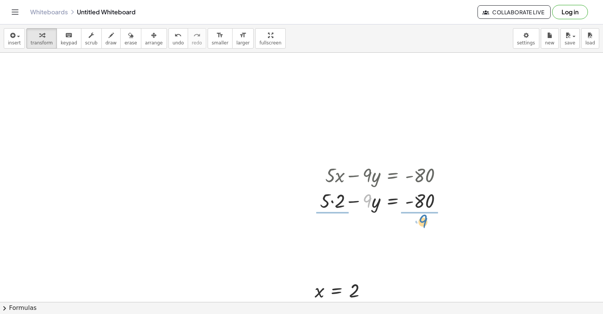
drag, startPoint x: 367, startPoint y: 199, endPoint x: 423, endPoint y: 222, distance: 59.8
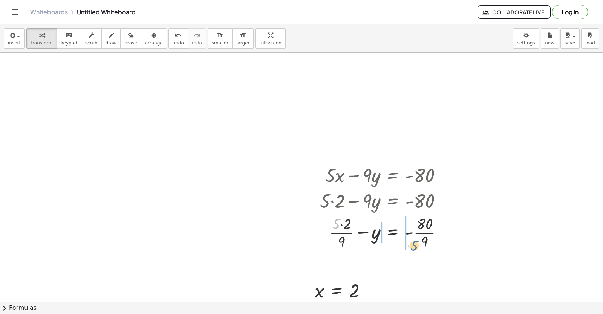
drag, startPoint x: 338, startPoint y: 226, endPoint x: 416, endPoint y: 247, distance: 81.3
click at [416, 247] on div at bounding box center [384, 232] width 136 height 38
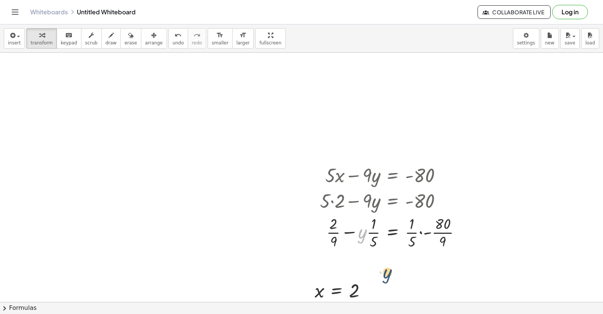
drag, startPoint x: 361, startPoint y: 231, endPoint x: 325, endPoint y: 280, distance: 60.3
click at [414, 245] on div at bounding box center [393, 232] width 154 height 38
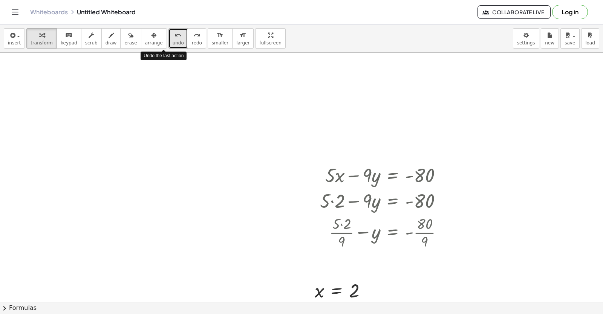
click at [172, 45] on span "undo" at bounding box center [177, 42] width 11 height 5
drag, startPoint x: 166, startPoint y: 35, endPoint x: 160, endPoint y: 59, distance: 25.2
click at [151, 78] on div at bounding box center [301, 302] width 603 height 499
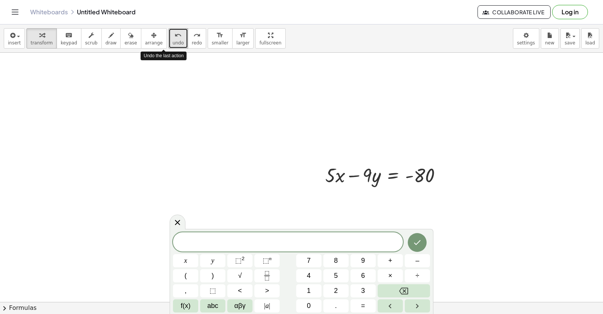
drag, startPoint x: 166, startPoint y: 37, endPoint x: 141, endPoint y: 80, distance: 49.6
click at [141, 80] on div at bounding box center [301, 302] width 603 height 499
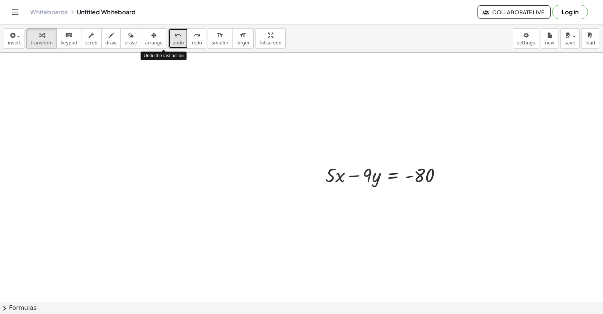
click at [168, 36] on button "undo undo" at bounding box center [178, 38] width 20 height 20
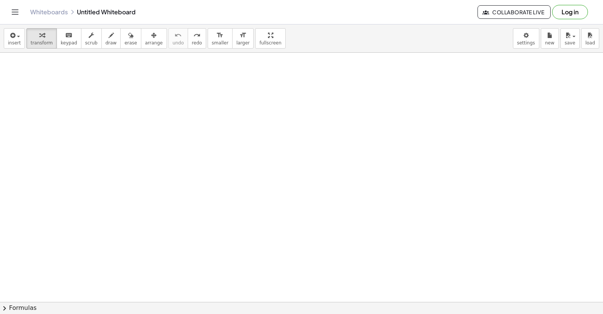
drag, startPoint x: 313, startPoint y: 212, endPoint x: 324, endPoint y: 211, distance: 11.7
click at [323, 212] on div at bounding box center [301, 302] width 603 height 499
click at [289, 186] on div at bounding box center [301, 302] width 603 height 499
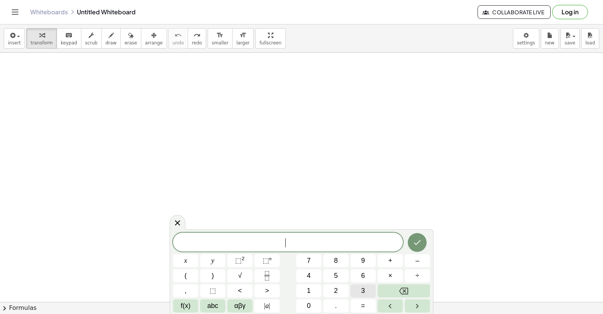
click at [363, 287] on span "3" at bounding box center [363, 291] width 4 height 10
click at [185, 262] on span "x" at bounding box center [185, 261] width 3 height 10
click at [396, 256] on button "+" at bounding box center [389, 260] width 25 height 13
click at [310, 256] on span "7" at bounding box center [309, 261] width 4 height 10
click at [214, 256] on button "y" at bounding box center [212, 260] width 25 height 13
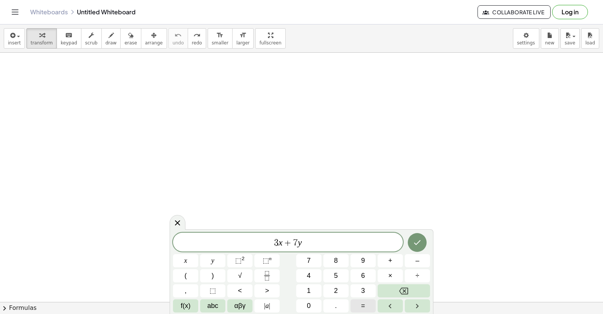
click at [364, 304] on span "=" at bounding box center [363, 306] width 4 height 10
click at [311, 272] on button "4" at bounding box center [308, 275] width 25 height 13
click at [311, 304] on button "0" at bounding box center [308, 305] width 25 height 13
click at [419, 239] on icon "Done" at bounding box center [416, 242] width 9 height 9
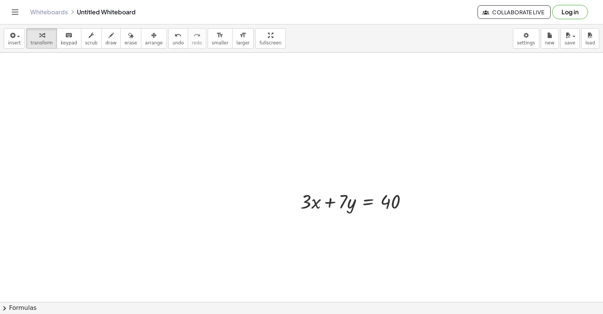
click at [287, 294] on div at bounding box center [301, 302] width 603 height 499
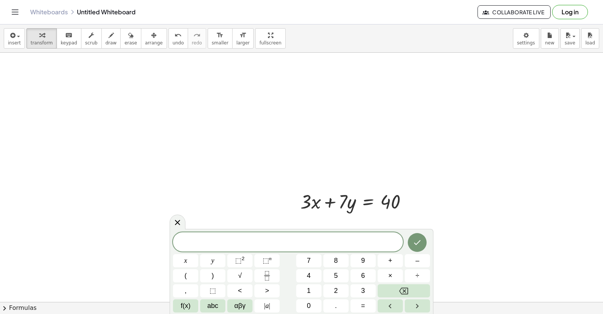
click at [418, 253] on div "x y ⬚ 2 ⬚ n 7 8 9 + – ( ) √ 4 5 6 × ÷ , ⬚ < > 1 2 3 f(x) abc αβγ | a | 0 . =" at bounding box center [301, 272] width 257 height 80
click at [419, 262] on button "–" at bounding box center [416, 260] width 25 height 13
click at [362, 287] on span "3" at bounding box center [363, 291] width 4 height 10
click at [397, 275] on button "×" at bounding box center [389, 275] width 25 height 13
click at [412, 290] on button "Backspace" at bounding box center [403, 290] width 52 height 13
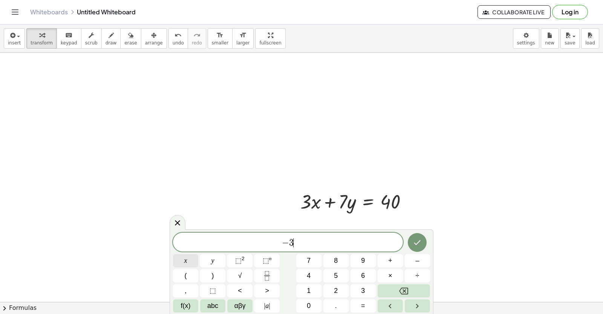
click at [188, 257] on button "x" at bounding box center [185, 260] width 25 height 13
click at [392, 258] on button "+" at bounding box center [389, 260] width 25 height 13
click at [306, 274] on button "4" at bounding box center [308, 275] width 25 height 13
click at [206, 262] on button "y" at bounding box center [212, 260] width 25 height 13
click at [365, 303] on button "=" at bounding box center [362, 305] width 25 height 13
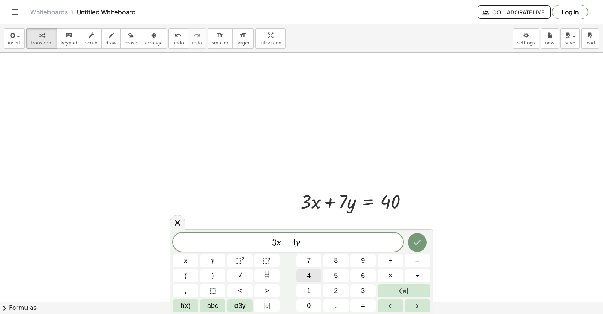
click at [312, 272] on button "4" at bounding box center [308, 275] width 25 height 13
click at [419, 239] on icon "Done" at bounding box center [416, 242] width 9 height 9
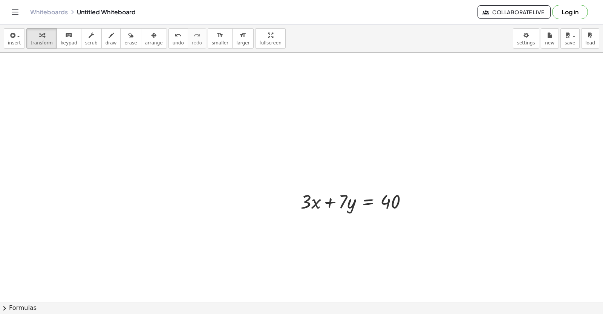
click at [361, 254] on div at bounding box center [301, 302] width 603 height 499
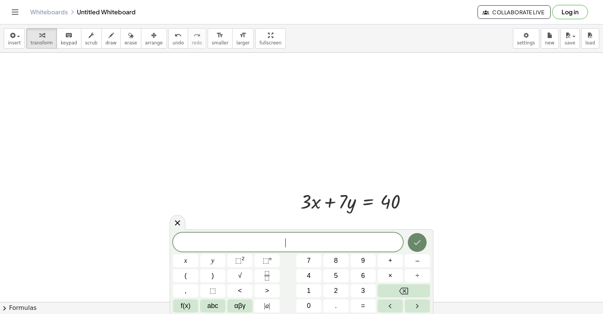
click at [415, 237] on button "Done" at bounding box center [416, 242] width 19 height 19
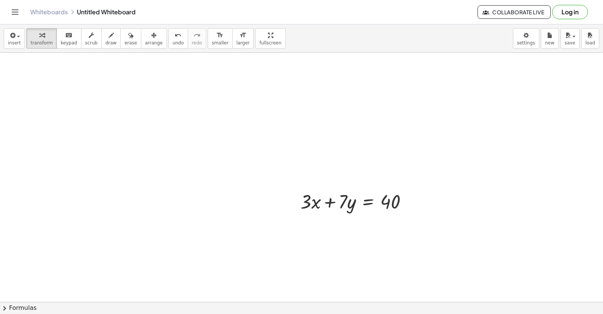
click at [429, 250] on div at bounding box center [301, 302] width 603 height 499
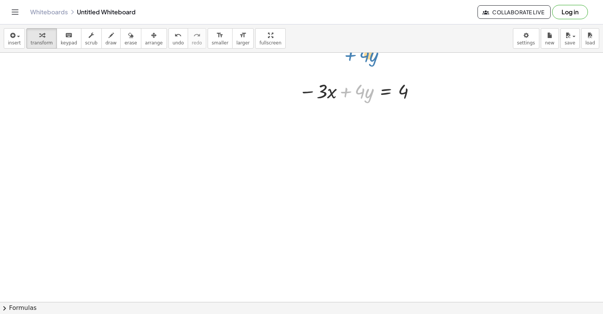
drag, startPoint x: 341, startPoint y: 90, endPoint x: 346, endPoint y: 45, distance: 45.4
click at [346, 47] on div "insert select one: Math Expression Function Text Youtube Video Graphing Geometr…" at bounding box center [301, 169] width 603 height 290
drag, startPoint x: 583, startPoint y: 156, endPoint x: 580, endPoint y: 159, distance: 4.5
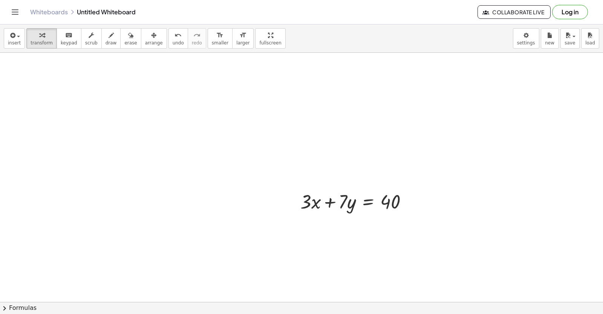
drag, startPoint x: 580, startPoint y: 159, endPoint x: 509, endPoint y: 73, distance: 111.6
click at [509, 73] on div at bounding box center [301, 302] width 603 height 499
drag, startPoint x: 602, startPoint y: 188, endPoint x: 330, endPoint y: -10, distance: 335.9
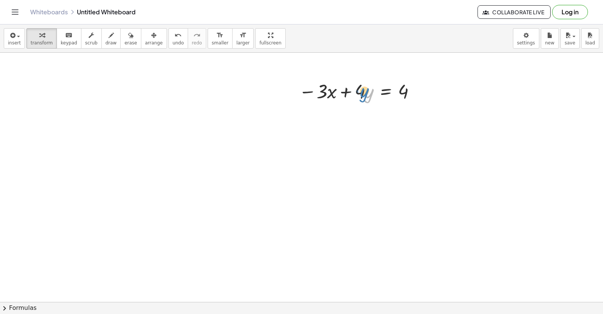
click at [326, 131] on div at bounding box center [301, 84] width 603 height 499
click at [333, 103] on div at bounding box center [358, 91] width 127 height 26
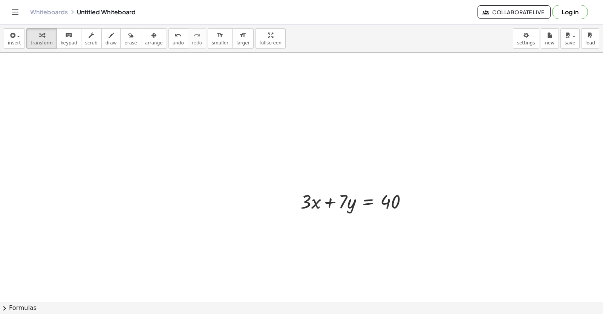
drag, startPoint x: 602, startPoint y: 94, endPoint x: 343, endPoint y: 123, distance: 260.3
click at [343, 123] on div at bounding box center [301, 302] width 603 height 499
click at [172, 37] on div "undo" at bounding box center [177, 35] width 11 height 9
drag, startPoint x: 490, startPoint y: 267, endPoint x: 478, endPoint y: 267, distance: 11.7
click at [485, 266] on div at bounding box center [301, 302] width 603 height 499
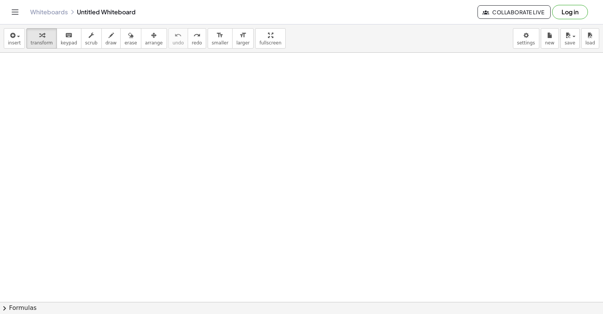
click at [339, 183] on div at bounding box center [301, 302] width 603 height 499
click at [339, 191] on div at bounding box center [301, 302] width 603 height 499
drag, startPoint x: 339, startPoint y: 198, endPoint x: 339, endPoint y: 202, distance: 4.1
click at [339, 202] on div at bounding box center [301, 302] width 603 height 499
drag, startPoint x: 312, startPoint y: 178, endPoint x: 321, endPoint y: 182, distance: 10.1
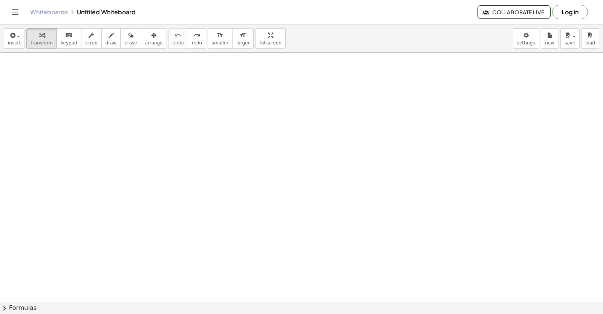
click at [316, 180] on div at bounding box center [301, 302] width 603 height 499
drag, startPoint x: 365, startPoint y: 290, endPoint x: 365, endPoint y: 294, distance: 4.1
drag, startPoint x: 365, startPoint y: 294, endPoint x: 309, endPoint y: 228, distance: 86.3
click at [309, 228] on div at bounding box center [301, 302] width 603 height 499
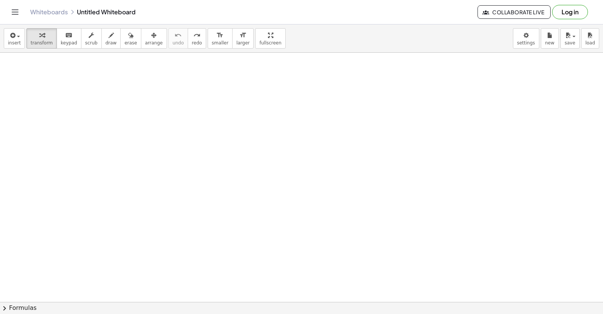
drag, startPoint x: 309, startPoint y: 231, endPoint x: 309, endPoint y: 244, distance: 12.8
drag, startPoint x: 309, startPoint y: 244, endPoint x: 339, endPoint y: 302, distance: 64.8
click at [339, 302] on div at bounding box center [301, 302] width 603 height 499
click at [339, 299] on div at bounding box center [301, 302] width 603 height 499
click at [329, 282] on div at bounding box center [301, 302] width 603 height 499
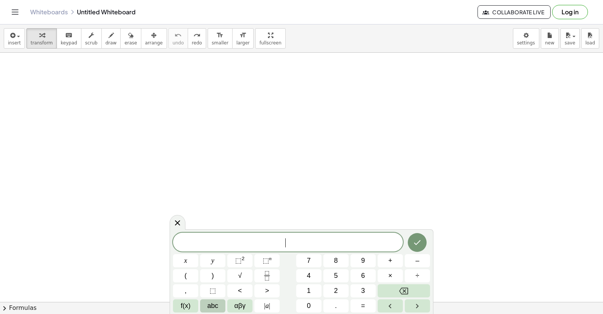
click at [217, 303] on span "abc" at bounding box center [212, 306] width 11 height 10
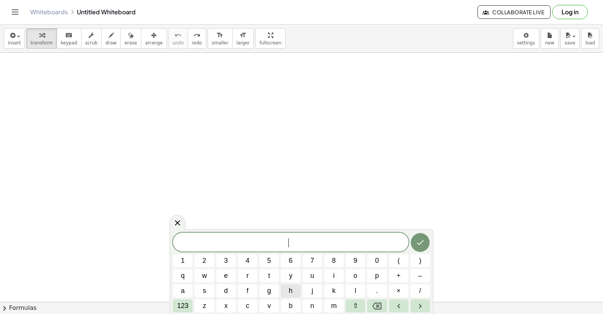
click at [287, 293] on button "h" at bounding box center [291, 290] width 20 height 13
click at [356, 270] on button "o" at bounding box center [355, 275] width 20 height 13
click at [353, 302] on span "⇧" at bounding box center [355, 306] width 6 height 10
click at [176, 311] on button "123" at bounding box center [183, 305] width 20 height 13
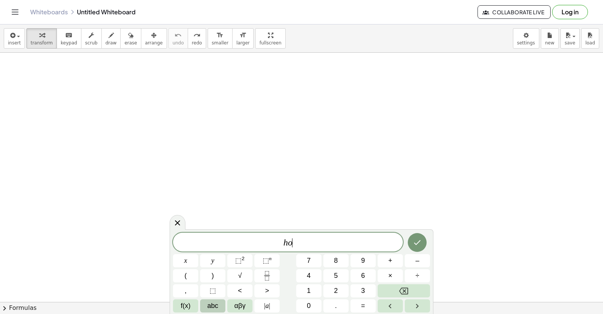
click at [211, 307] on span "abc" at bounding box center [212, 306] width 11 height 10
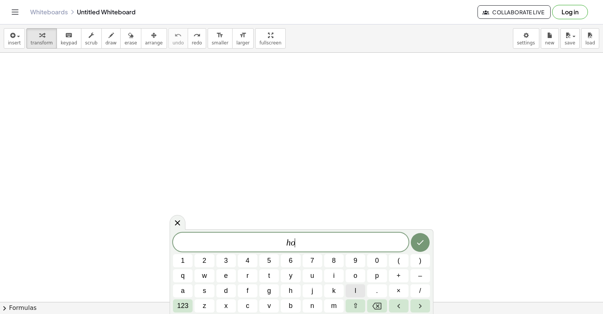
click at [359, 287] on button "l" at bounding box center [355, 290] width 20 height 13
click at [180, 291] on button "a" at bounding box center [183, 290] width 20 height 13
click at [427, 238] on button "Done" at bounding box center [419, 242] width 19 height 19
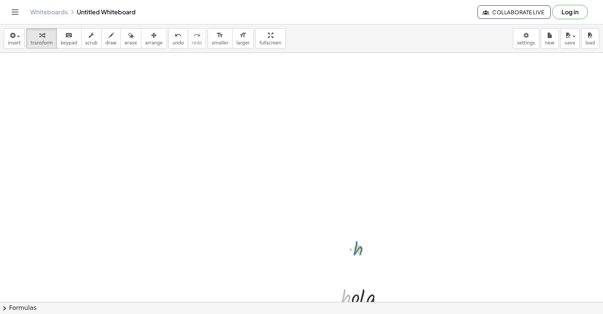
drag, startPoint x: 349, startPoint y: 292, endPoint x: 349, endPoint y: 310, distance: 17.7
click at [349, 310] on div "insert select one: Math Expression Function Text Youtube Video Graphing Geometr…" at bounding box center [301, 169] width 603 height 290
drag, startPoint x: 384, startPoint y: 294, endPoint x: 398, endPoint y: 185, distance: 110.9
click at [398, 185] on div "· h · o · l · a" at bounding box center [301, 302] width 603 height 499
drag, startPoint x: 383, startPoint y: 294, endPoint x: 481, endPoint y: 236, distance: 113.8
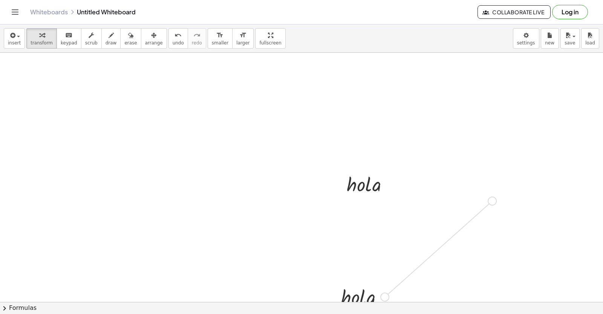
click at [493, 197] on div "· h · o · l · a · h · o · l · a" at bounding box center [301, 302] width 603 height 499
drag, startPoint x: 381, startPoint y: 293, endPoint x: 256, endPoint y: 210, distance: 150.2
click at [256, 210] on div "· a · h · o · l · h · o · l · a · h · o · l · a · h · o · l · a" at bounding box center [301, 302] width 603 height 499
drag, startPoint x: 386, startPoint y: 295, endPoint x: 279, endPoint y: 114, distance: 210.2
click at [279, 114] on div "· h · o · l · a · h · o · l · a · h · o · l · a" at bounding box center [301, 302] width 603 height 499
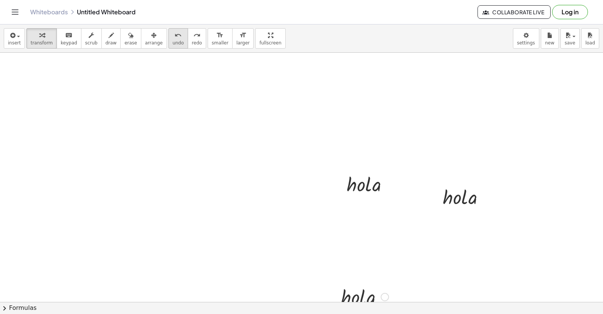
click at [172, 44] on span "undo" at bounding box center [177, 42] width 11 height 5
click at [172, 41] on span "undo" at bounding box center [177, 42] width 11 height 5
click at [299, 259] on div at bounding box center [301, 302] width 603 height 499
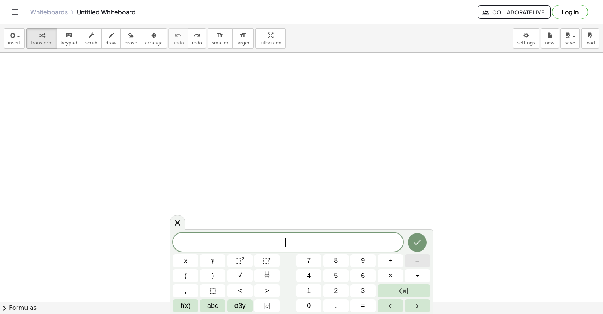
click at [412, 258] on button "–" at bounding box center [416, 260] width 25 height 13
click at [317, 253] on div "− ​ x y ⬚ 2 ⬚ n 7 8 9 + – ( ) √ 4 5 6 × ÷ , ⬚ < > 1 2 3 f(x) abc αβγ | a | 0 . =" at bounding box center [301, 273] width 257 height 80
click at [313, 262] on button "7" at bounding box center [308, 260] width 25 height 13
click at [412, 300] on div "− 7 ​ x y ⬚ 2 ⬚ n 7 8 9 + – ( ) √ 4 5 6 × ÷ , ⬚ < > 1 2 3 f(x) abc αβγ | a | 0 …" at bounding box center [301, 273] width 257 height 80
click at [412, 300] on button "Right arrow" at bounding box center [416, 305] width 25 height 13
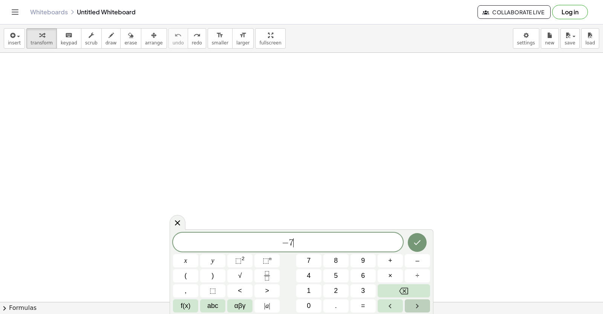
click at [412, 300] on button "Right arrow" at bounding box center [416, 305] width 25 height 13
click at [413, 297] on div "− 7 ​ x y ⬚ 2 ⬚ n 7 8 9 + – ( ) √ 4 5 6 × ÷ , ⬚ < > 1 2 3 f(x) abc αβγ | a | 0 …" at bounding box center [301, 273] width 257 height 80
click at [408, 287] on icon "Backspace" at bounding box center [403, 291] width 9 height 9
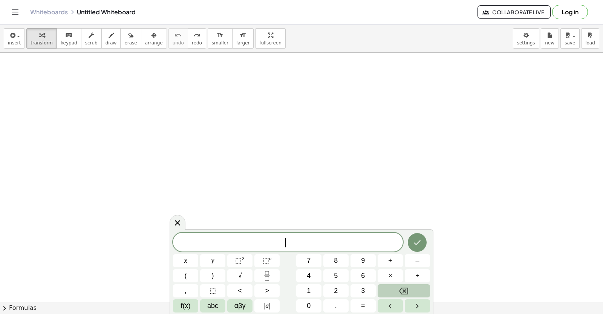
click at [408, 287] on icon "Backspace" at bounding box center [403, 291] width 9 height 9
